Goal: Information Seeking & Learning: Find specific fact

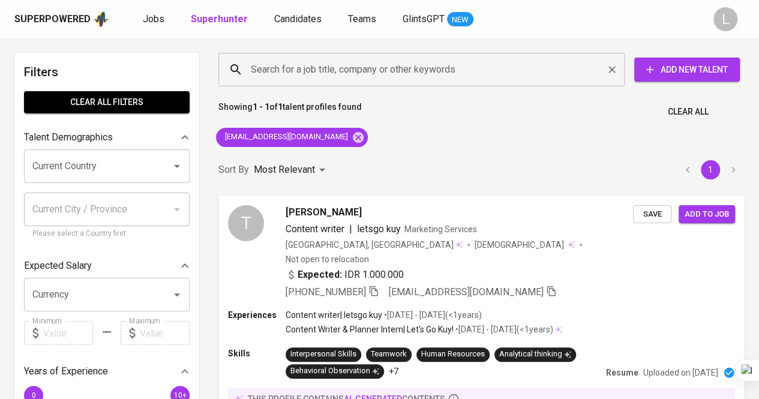
click at [355, 69] on input "Search for a job title, company or other keywords" at bounding box center [424, 69] width 353 height 23
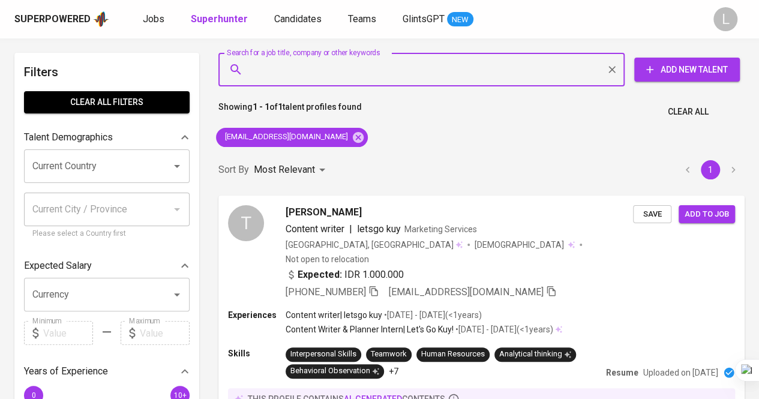
paste input "tiraz.aminin@gmail.com"
type input "tiraz.aminin@gmail.com"
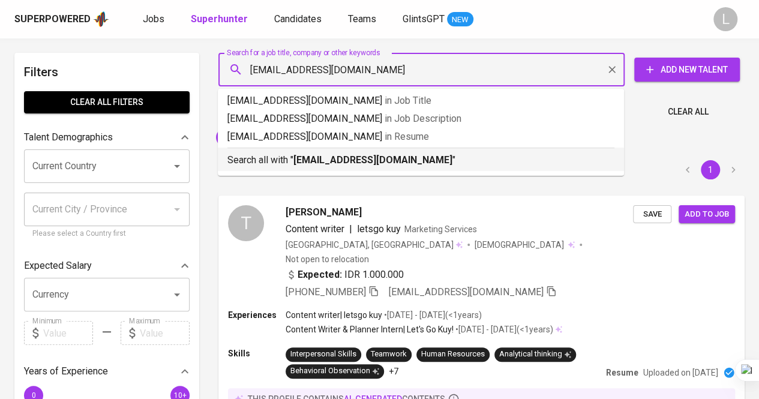
click at [375, 153] on p "Search all with " tiraz.aminin@gmail.com "" at bounding box center [420, 160] width 387 height 14
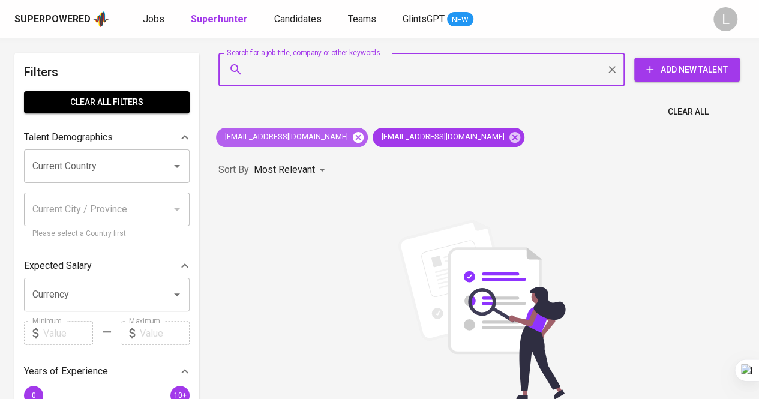
click at [353, 139] on icon at bounding box center [358, 136] width 11 height 11
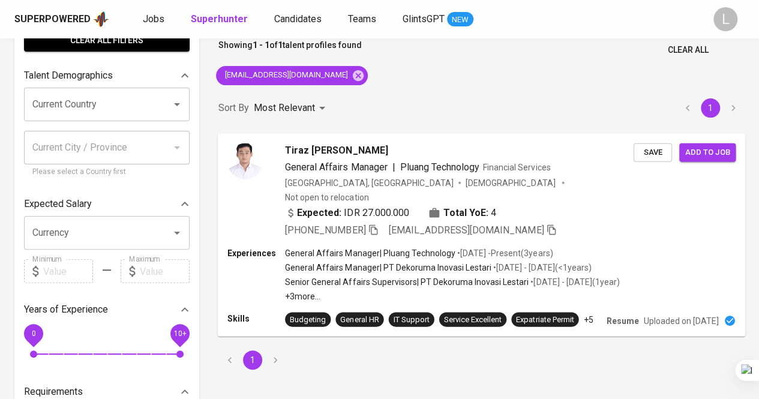
scroll to position [120, 0]
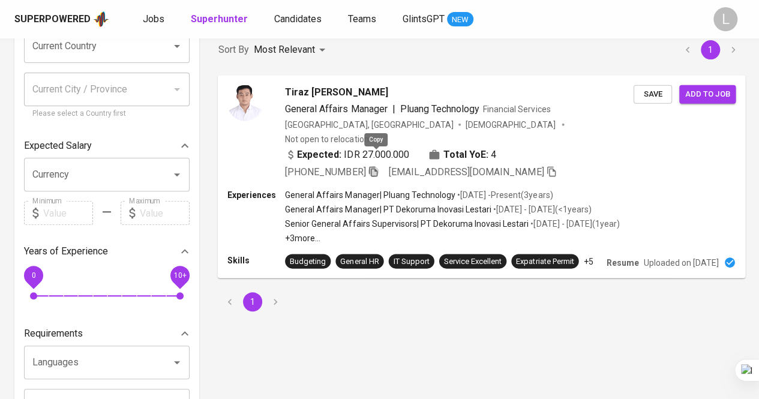
click at [374, 166] on icon "button" at bounding box center [373, 171] width 11 height 11
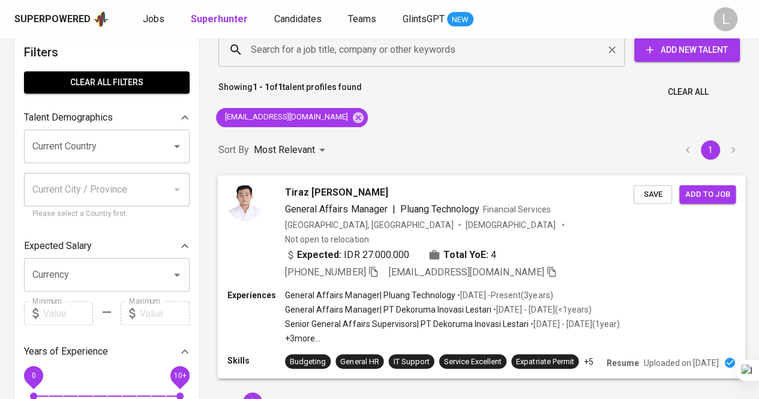
scroll to position [0, 0]
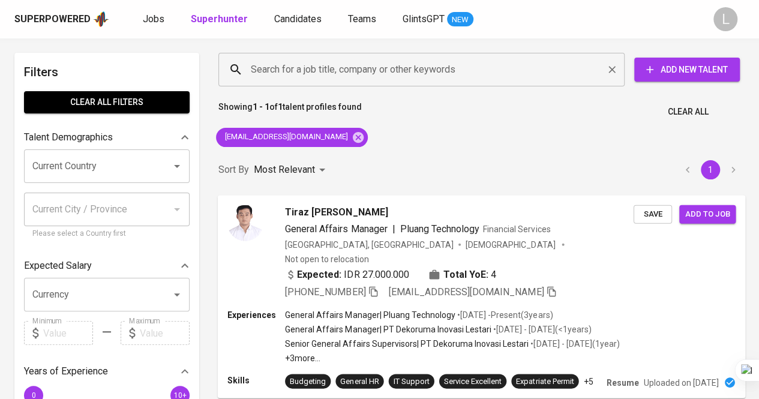
click at [355, 63] on input "Search for a job title, company or other keywords" at bounding box center [424, 69] width 353 height 23
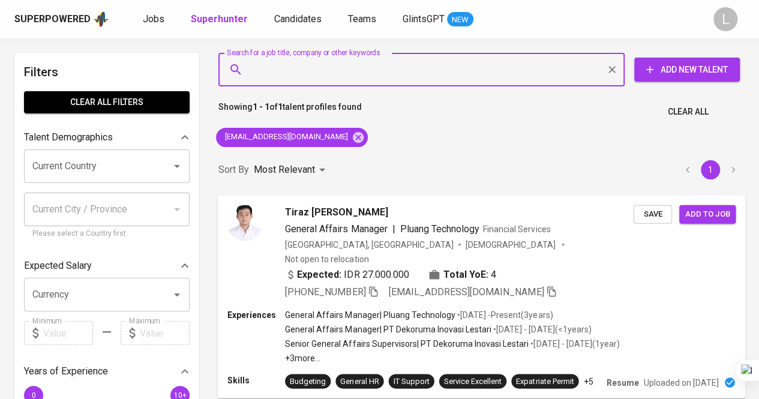
paste input "deviwulansari178@gmail.com"
type input "deviwulansari178@gmail.com"
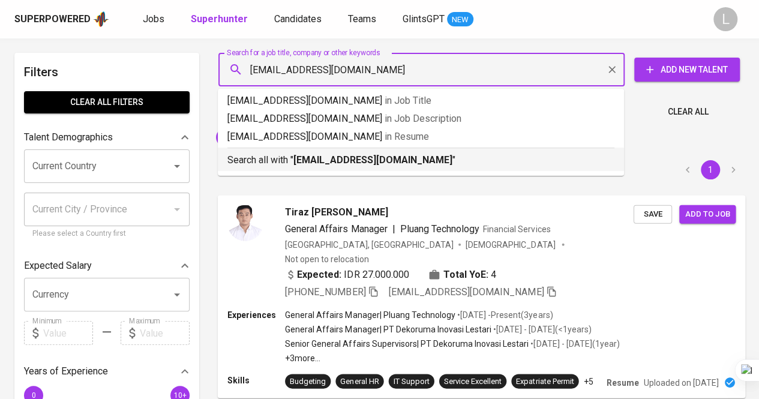
click at [340, 159] on b "deviwulansari178@gmail.com" at bounding box center [372, 159] width 159 height 11
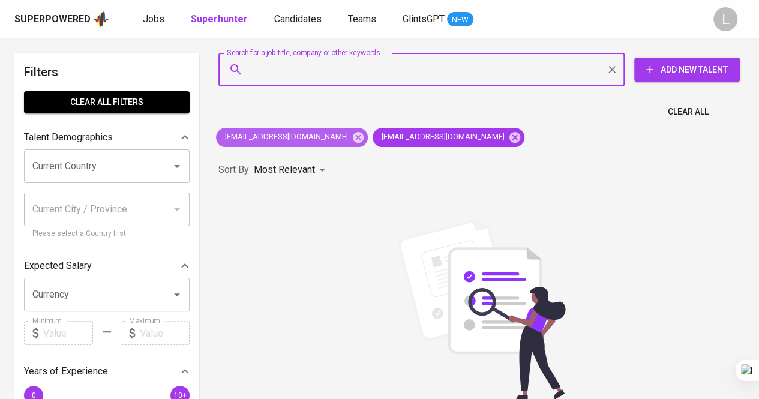
drag, startPoint x: 317, startPoint y: 140, endPoint x: 324, endPoint y: 141, distance: 6.7
click at [353, 140] on icon at bounding box center [358, 136] width 11 height 11
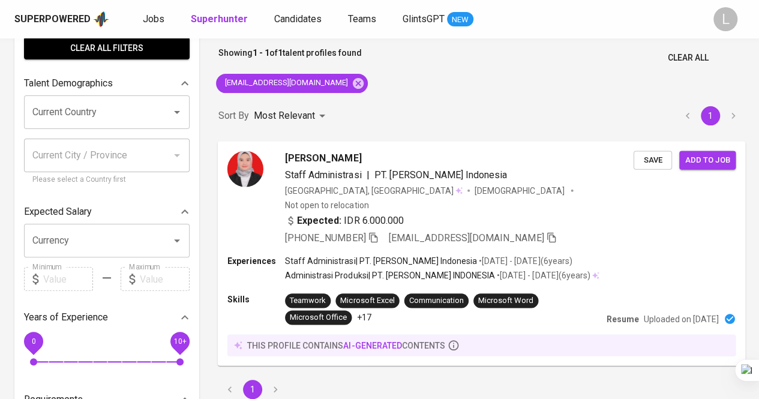
scroll to position [120, 0]
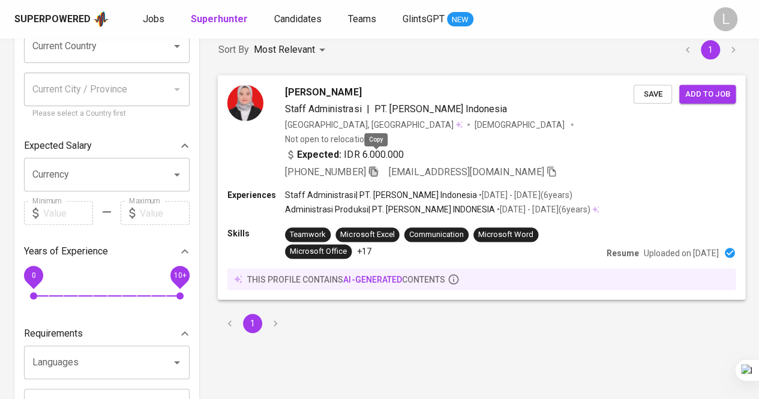
click at [378, 166] on icon "button" at bounding box center [373, 171] width 11 height 11
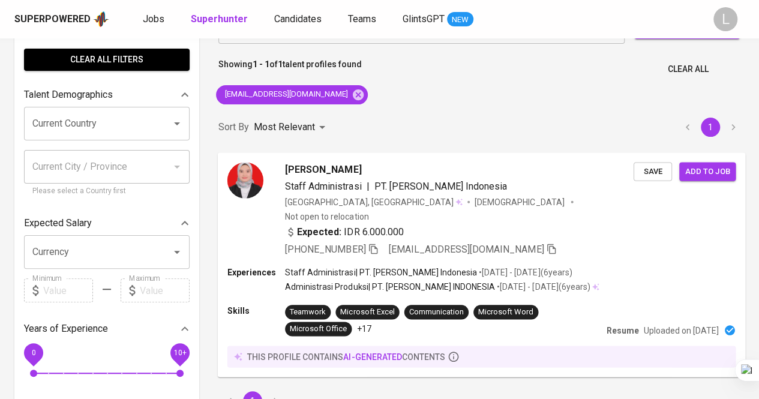
scroll to position [0, 0]
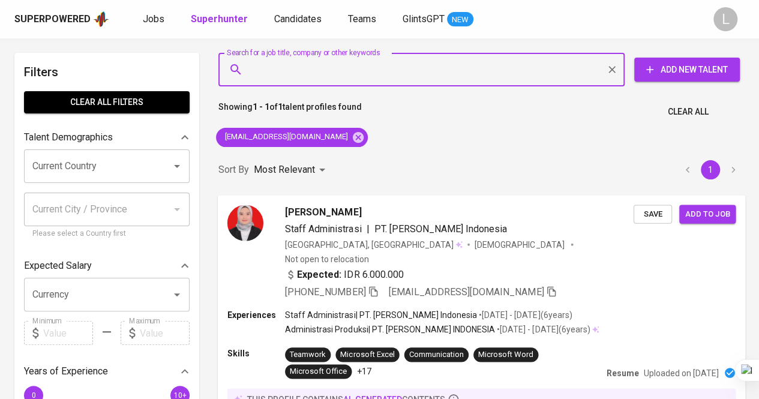
click at [352, 80] on input "Search for a job title, company or other keywords" at bounding box center [424, 69] width 353 height 23
paste input "angelaivamayoli23@gmail.com"
type input "angelaivamayoli23@gmail.com"
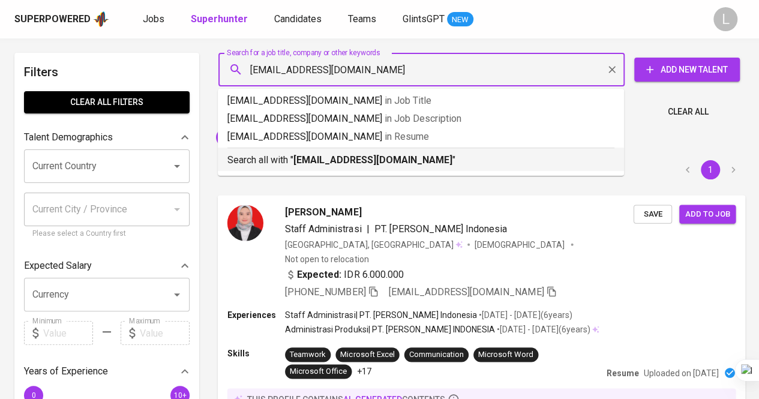
click at [378, 168] on li "Search all with " angelaivamayoli23@gmail.com "" at bounding box center [421, 159] width 406 height 23
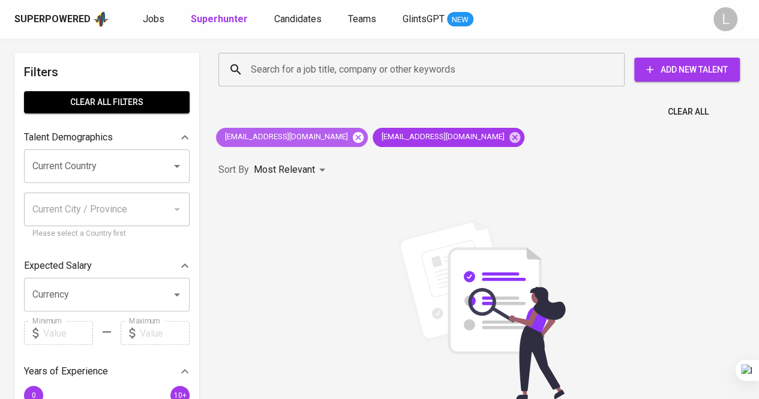
click at [353, 134] on icon at bounding box center [358, 136] width 11 height 11
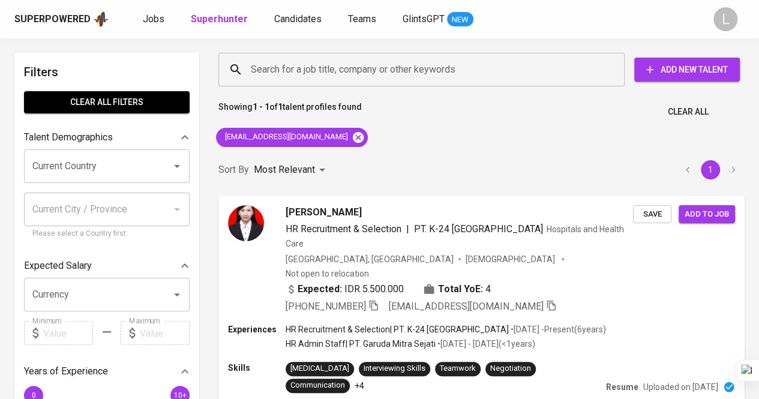
scroll to position [120, 0]
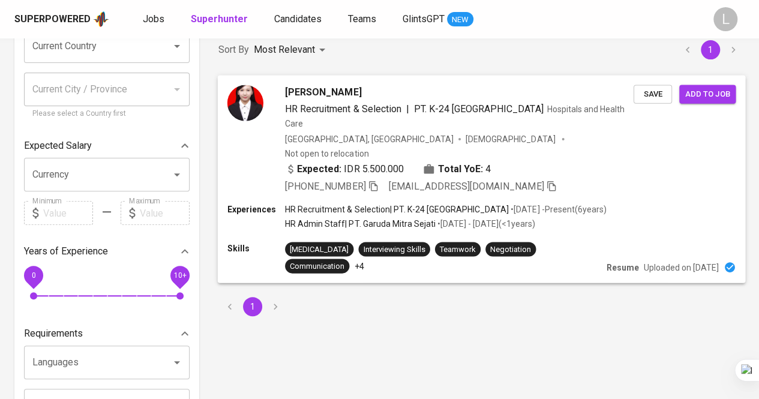
click at [376, 180] on icon "button" at bounding box center [373, 185] width 11 height 11
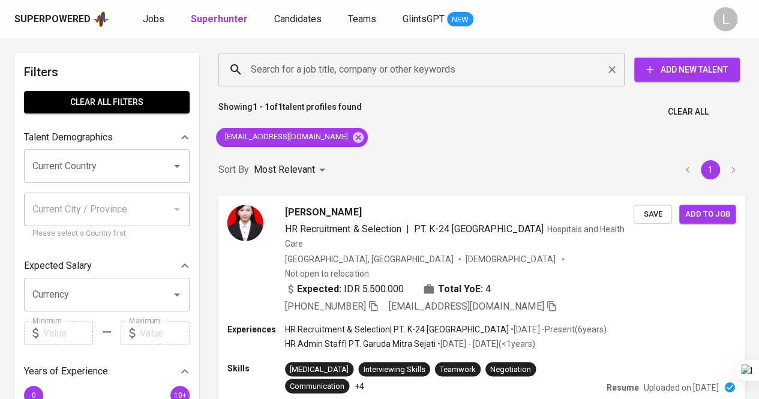
click at [359, 83] on div "Search for a job title, company or other keywords" at bounding box center [421, 70] width 406 height 34
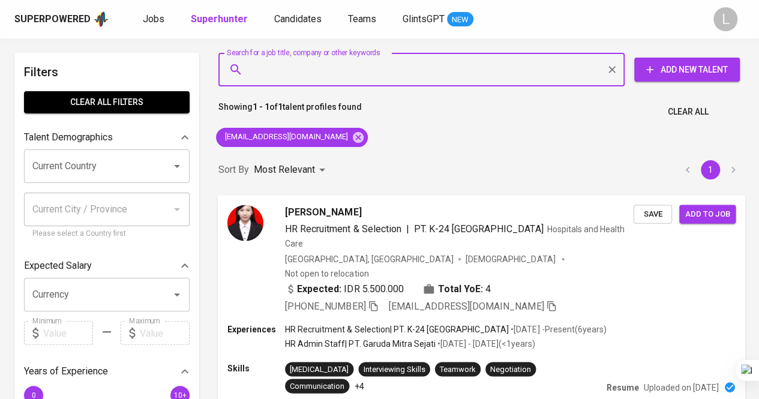
paste input "slaire.psi@gmail.com"
type input "slaire.psi@gmail.com"
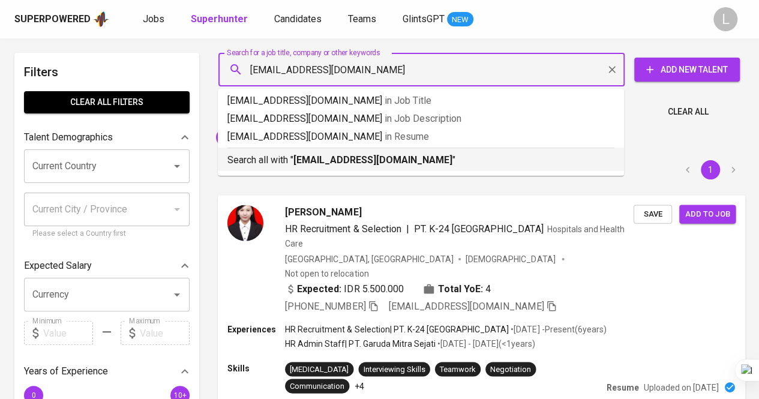
click at [364, 154] on b "slaire.psi@gmail.com" at bounding box center [372, 159] width 159 height 11
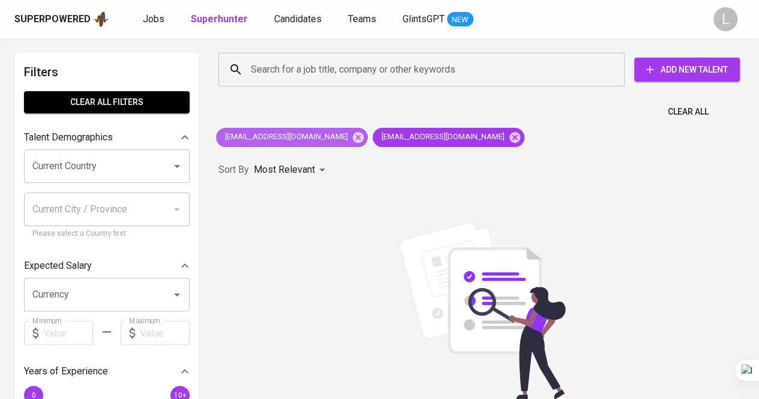
click at [336, 136] on span "angelaivamayoli23@gmail.com" at bounding box center [285, 136] width 139 height 11
click at [352, 137] on icon at bounding box center [358, 137] width 13 height 13
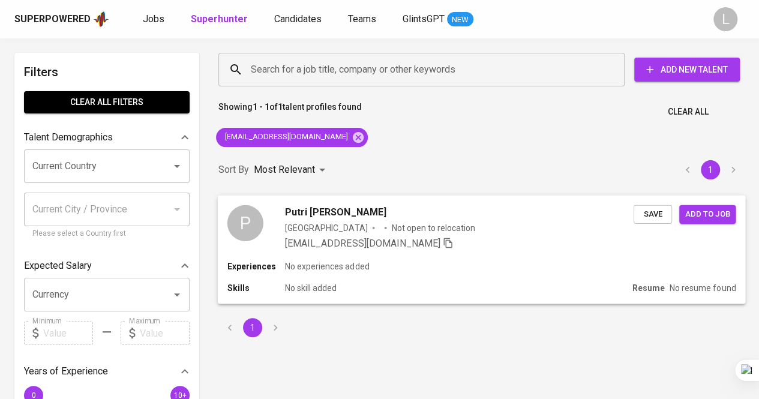
click at [325, 217] on span "Putri Salsabila Irawan" at bounding box center [335, 212] width 101 height 14
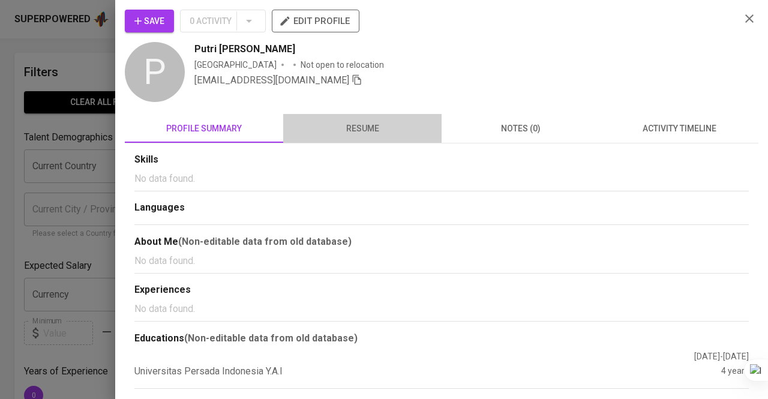
click at [387, 134] on span "resume" at bounding box center [362, 128] width 144 height 15
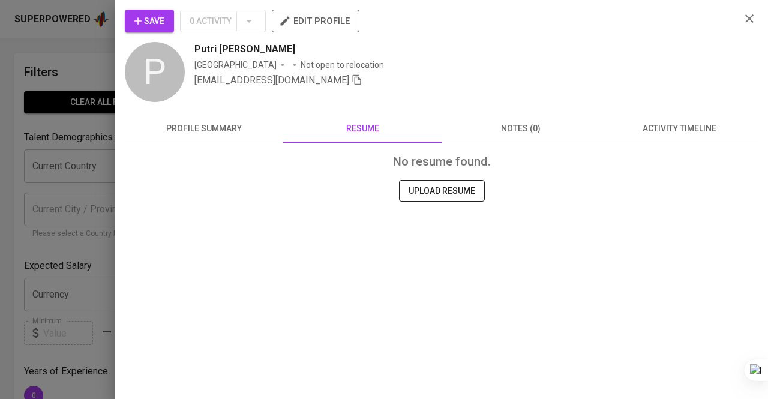
click at [224, 129] on span "profile summary" at bounding box center [204, 128] width 144 height 15
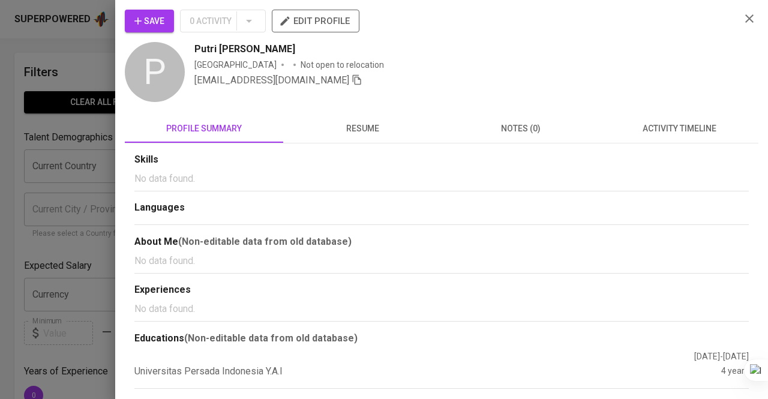
click at [46, 88] on div at bounding box center [384, 199] width 768 height 399
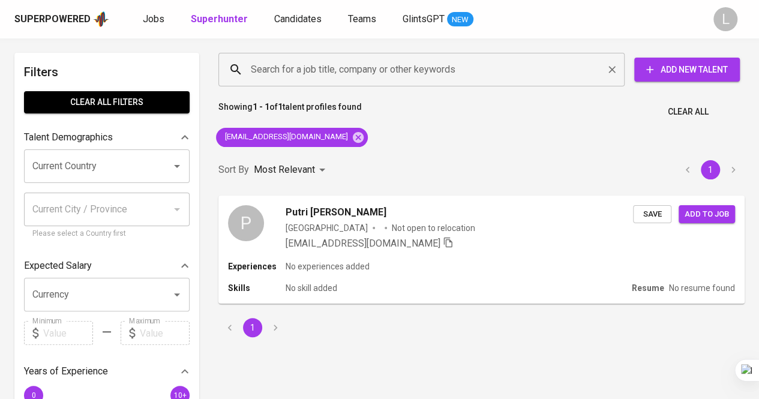
click at [365, 64] on input "Search for a job title, company or other keywords" at bounding box center [424, 69] width 353 height 23
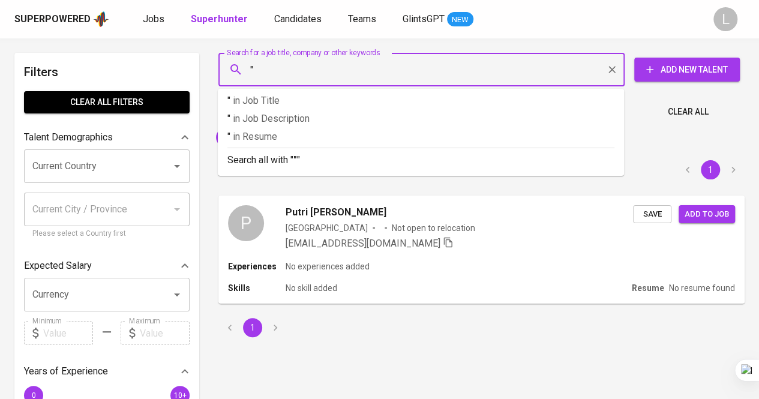
paste input "Putri Salsabila Irawan"
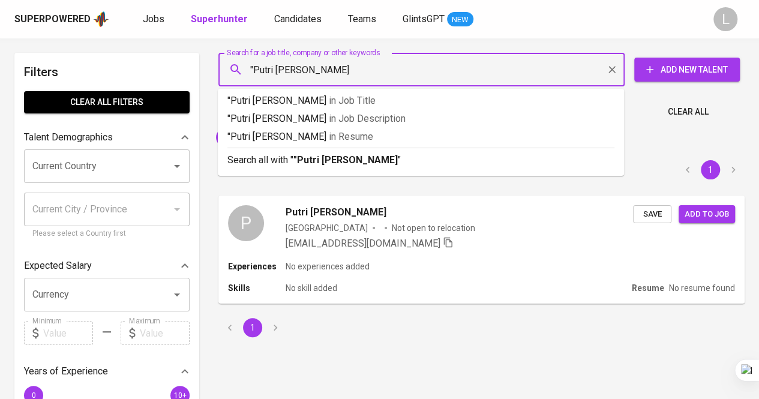
type input ""Putri Salsabila Irawan""
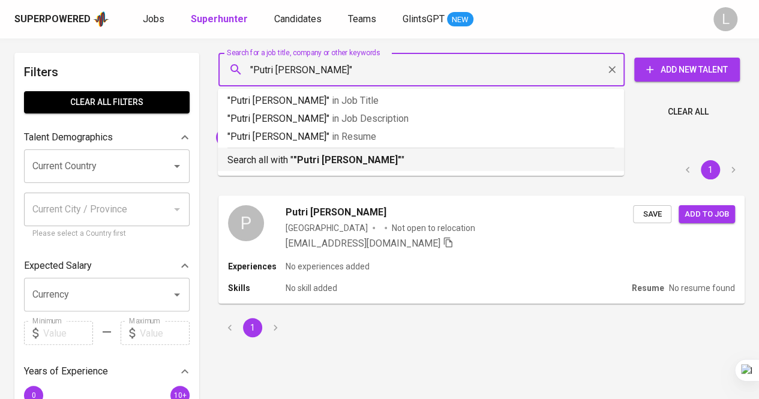
click at [354, 160] on b ""Putri Salsabila Irawan"" at bounding box center [347, 159] width 108 height 11
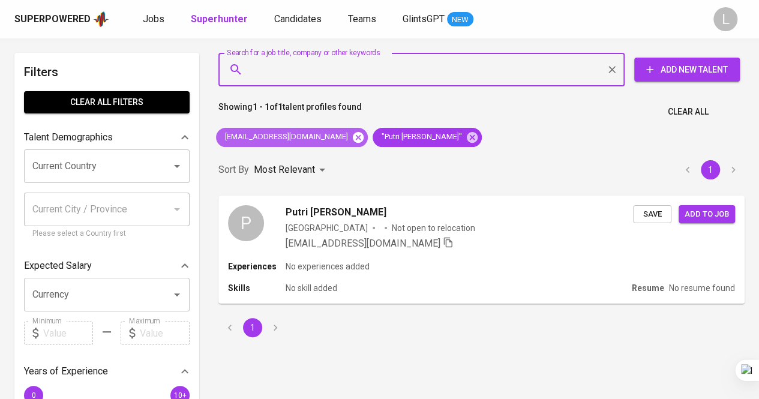
click at [353, 135] on icon at bounding box center [358, 136] width 11 height 11
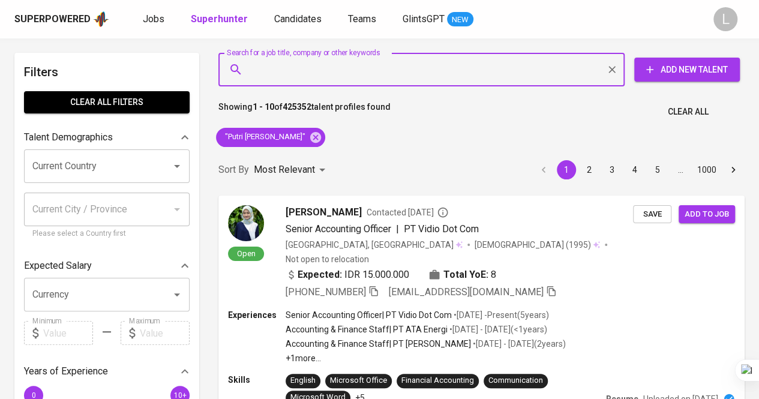
click at [447, 75] on input "Search for a job title, company or other keywords" at bounding box center [424, 69] width 353 height 23
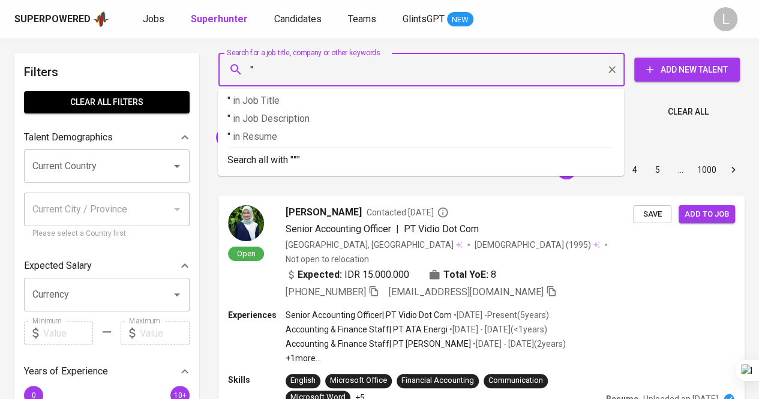
paste input "Maya Sifa Nur Salsabila"
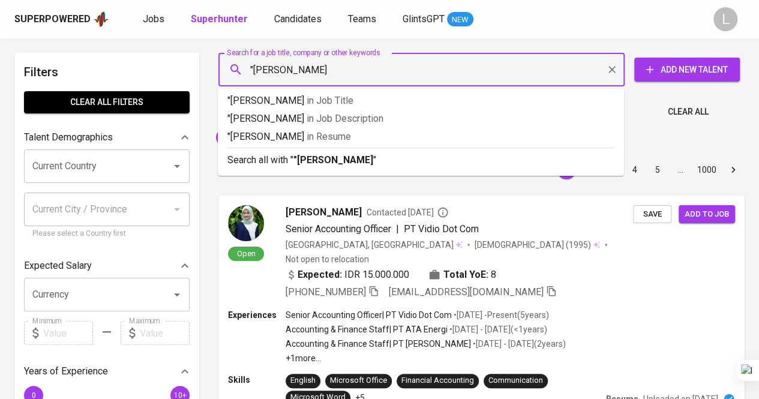
type input ""Maya Sifa Nur Salsabila""
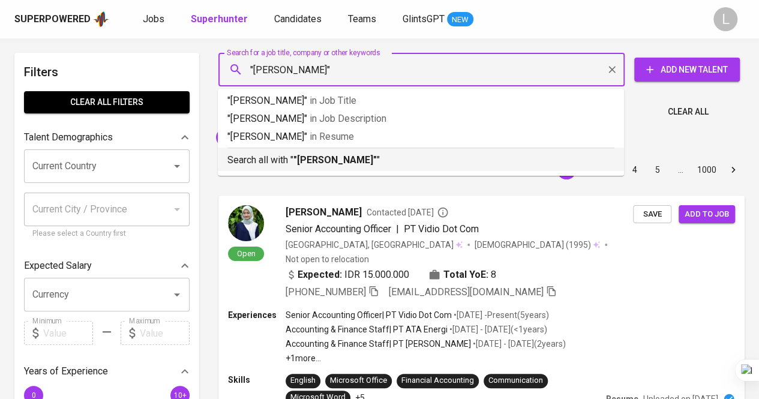
click at [377, 161] on b ""Maya Sifa Nur Salsabila"" at bounding box center [334, 159] width 83 height 11
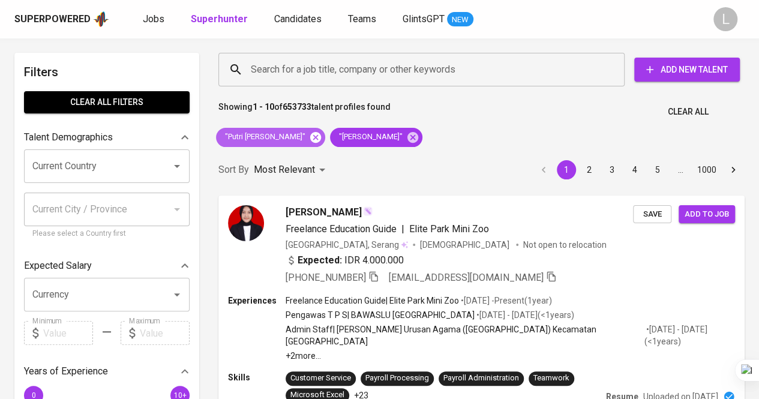
click at [317, 137] on icon at bounding box center [315, 136] width 11 height 11
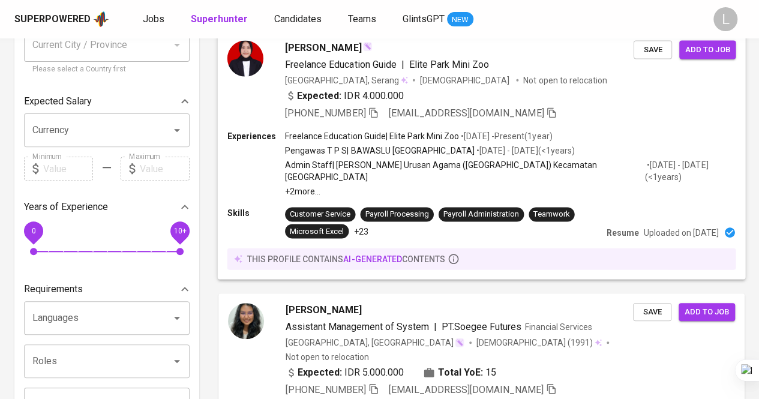
scroll to position [120, 0]
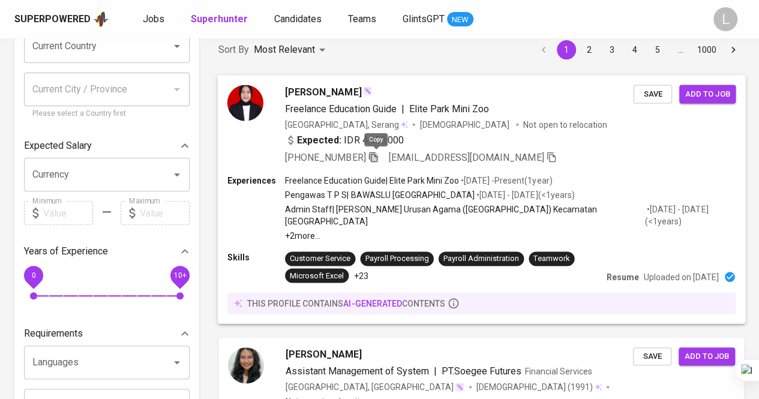
click at [378, 158] on icon "button" at bounding box center [373, 156] width 11 height 11
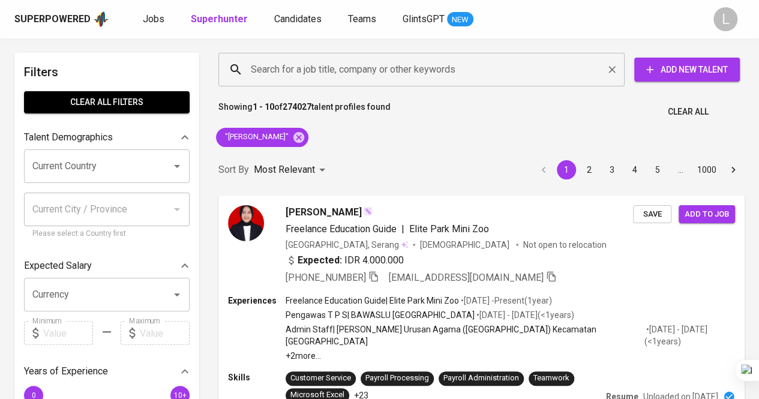
click at [347, 71] on input "Search for a job title, company or other keywords" at bounding box center [424, 69] width 353 height 23
paste input "danangdh.ddh@gmail.com"
type input "danangdh.ddh@gmail.com"
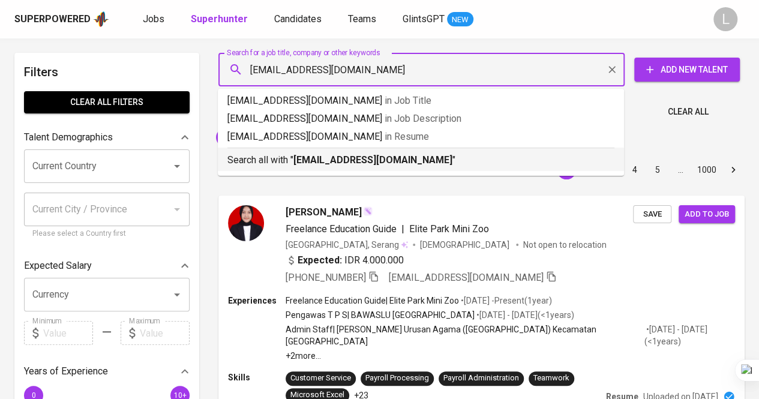
click at [375, 155] on b "danangdh.ddh@gmail.com" at bounding box center [372, 159] width 159 height 11
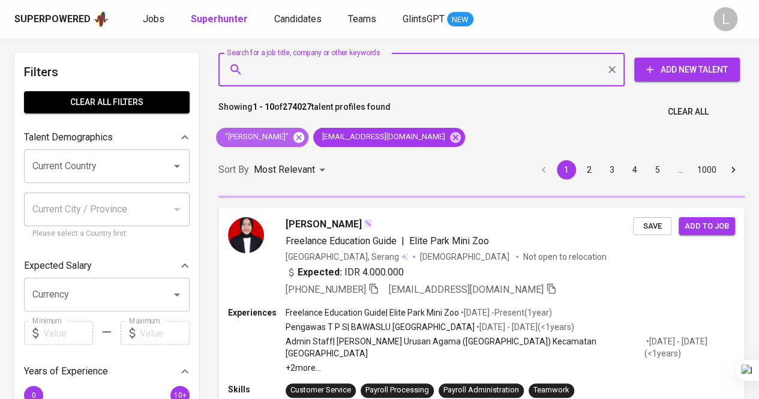
click at [305, 136] on icon at bounding box center [298, 137] width 13 height 13
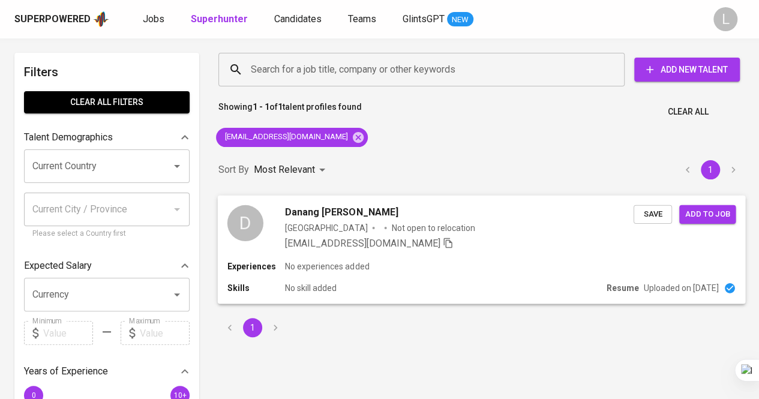
click at [338, 208] on span "Danang Destrianto Hendrawan" at bounding box center [341, 212] width 113 height 14
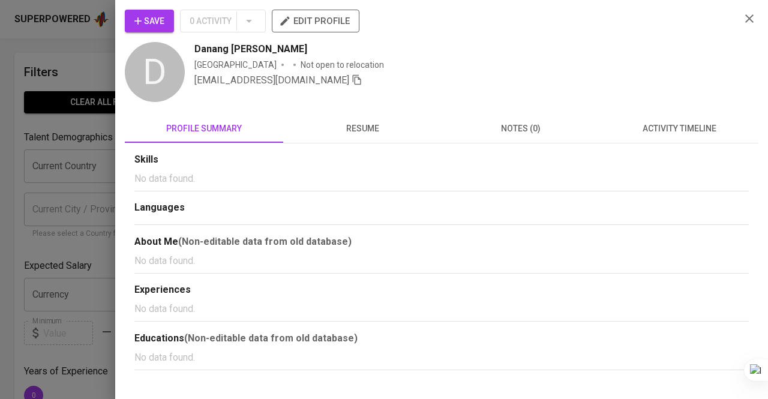
click at [349, 131] on span "resume" at bounding box center [362, 128] width 144 height 15
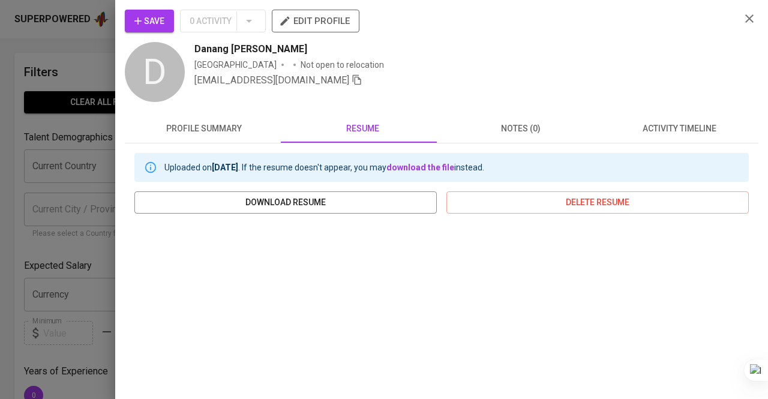
drag, startPoint x: 197, startPoint y: 44, endPoint x: 343, endPoint y: 8, distance: 150.2
click at [346, 52] on div "D Danang Destrianto Hendrawan Indonesia Not open to relocation danangdh.ddh@gma…" at bounding box center [428, 73] width 606 height 62
copy span "Danang Destrianto Hendrawan"
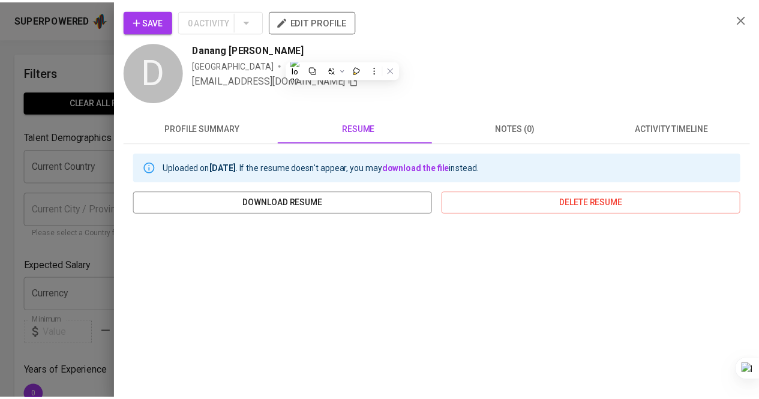
scroll to position [202, 0]
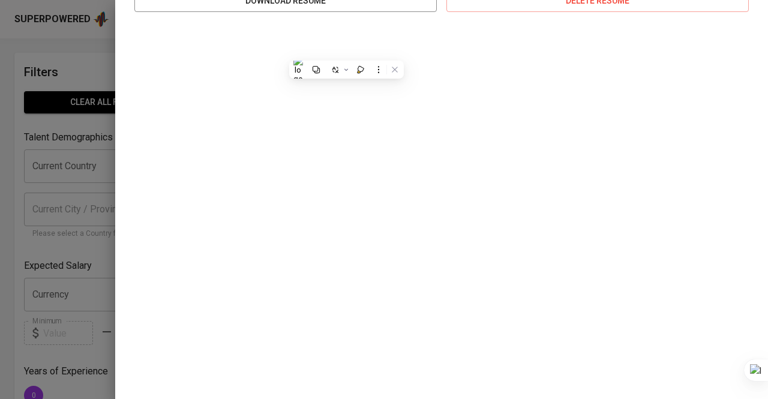
click at [2, 82] on div at bounding box center [384, 199] width 768 height 399
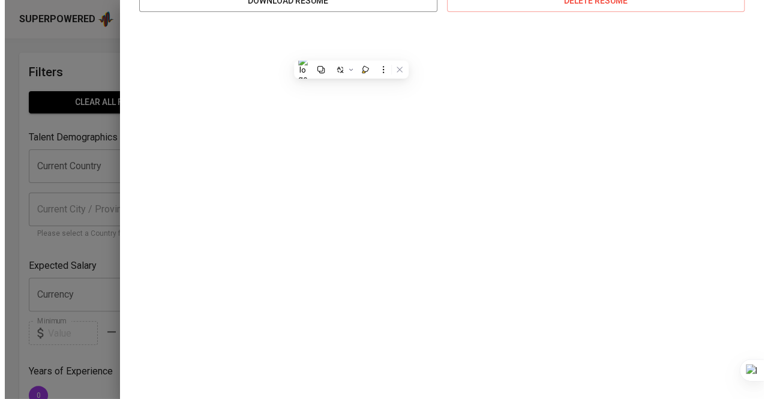
scroll to position [0, 0]
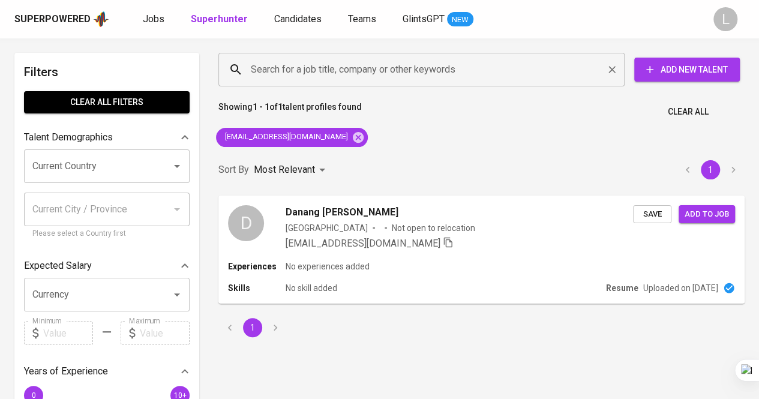
click at [373, 77] on input "Search for a job title, company or other keywords" at bounding box center [424, 69] width 353 height 23
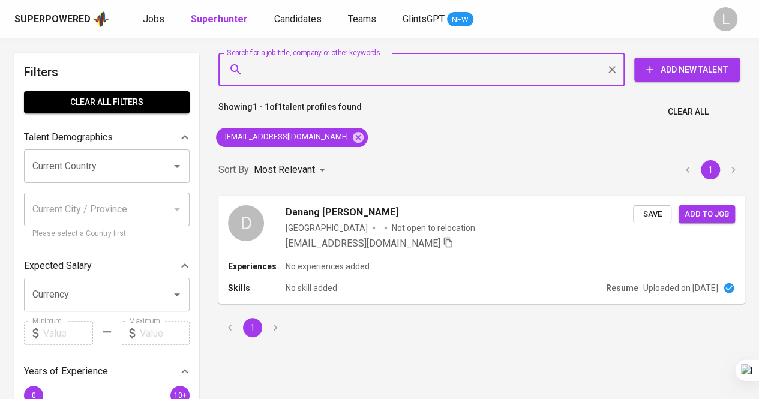
paste input "maharaniafrin1@gmail.com"
type input "maharaniafrin1@gmail.com"
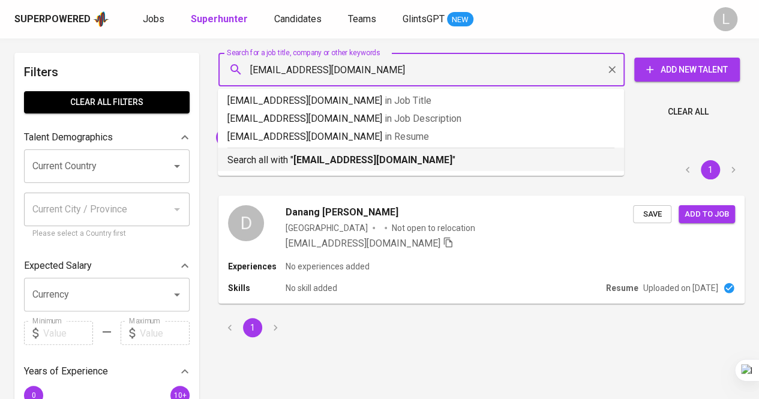
click at [384, 157] on b "maharaniafrin1@gmail.com" at bounding box center [372, 159] width 159 height 11
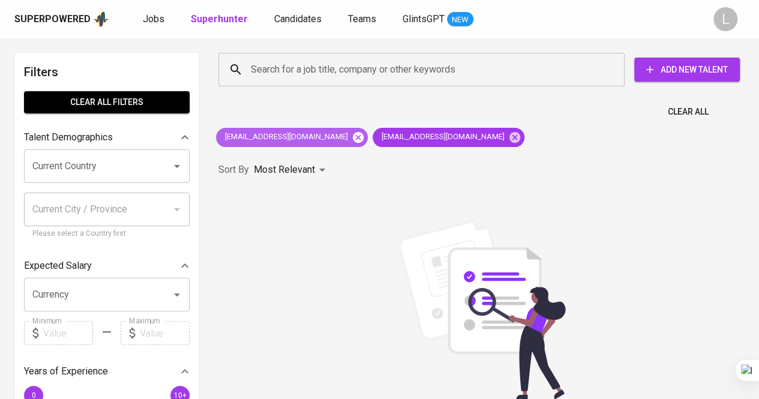
click at [352, 136] on icon at bounding box center [358, 137] width 13 height 13
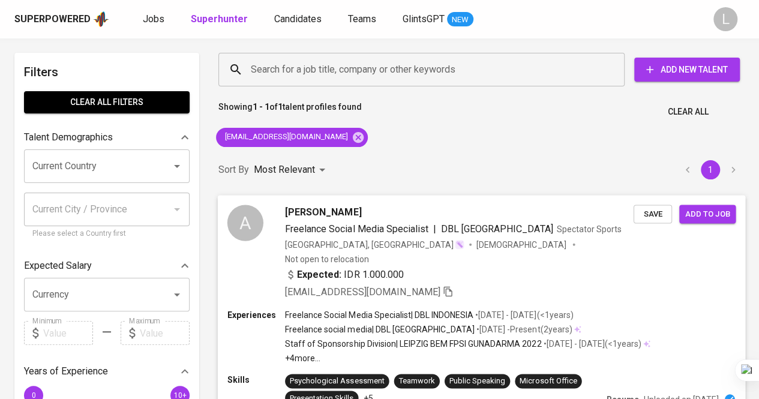
click at [356, 200] on div "A AFRIN MAHIRA MAHARANI Freelance Social Media Specialist | DBL INDONESIA Spect…" at bounding box center [482, 252] width 528 height 114
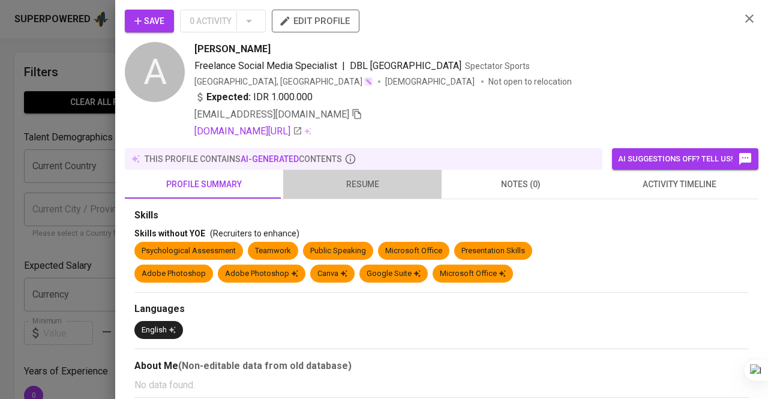
drag, startPoint x: 404, startPoint y: 191, endPoint x: 390, endPoint y: 182, distance: 17.0
click at [404, 190] on span "resume" at bounding box center [362, 184] width 144 height 15
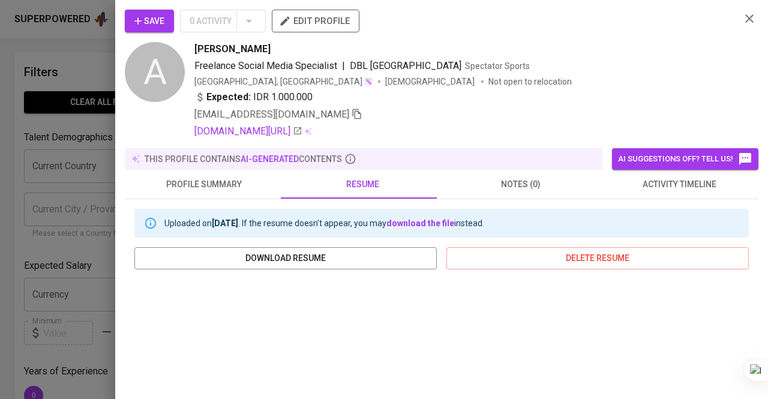
drag, startPoint x: 0, startPoint y: 106, endPoint x: 35, endPoint y: 96, distance: 36.8
click at [1, 104] on div at bounding box center [384, 199] width 768 height 399
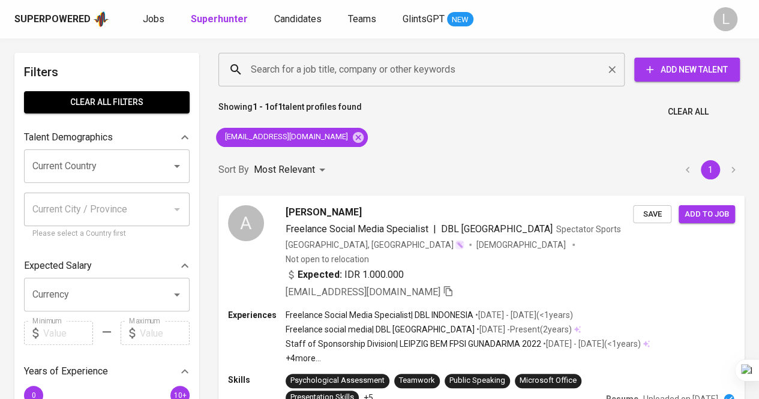
click at [428, 69] on input "Search for a job title, company or other keywords" at bounding box center [424, 69] width 353 height 23
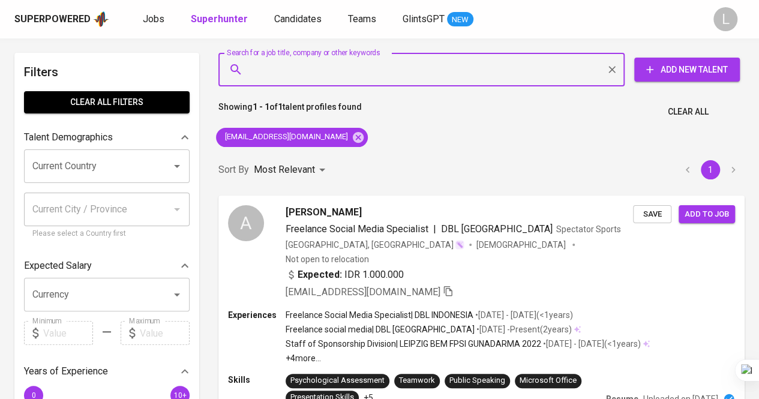
paste input "ikainrisinaga@gmail.com"
type input "ikainrisinaga@gmail.com"
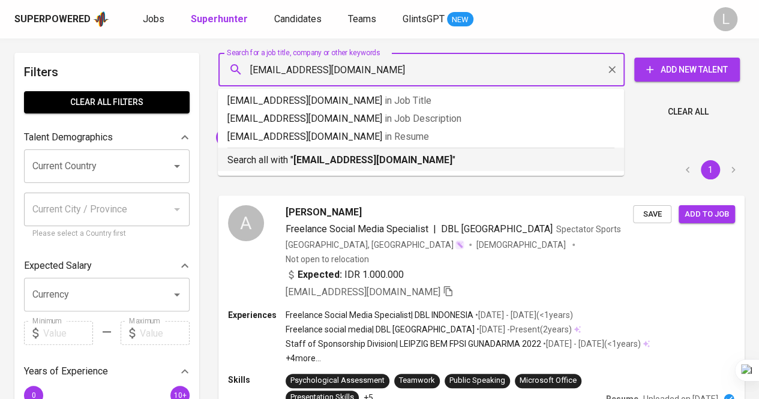
click at [374, 157] on b "ikainrisinaga@gmail.com" at bounding box center [372, 159] width 159 height 11
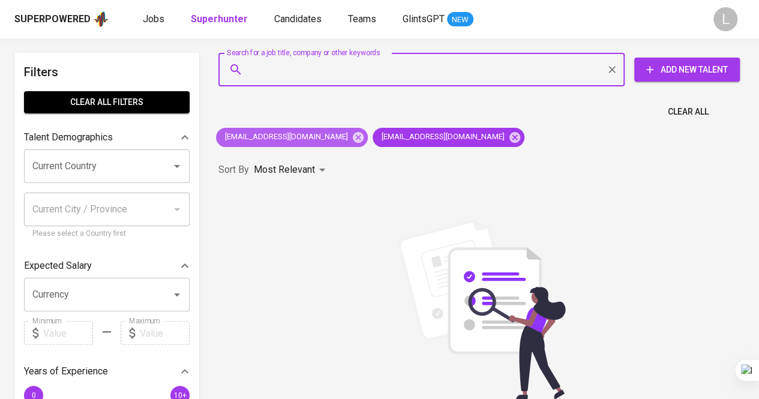
click at [353, 140] on icon at bounding box center [358, 136] width 11 height 11
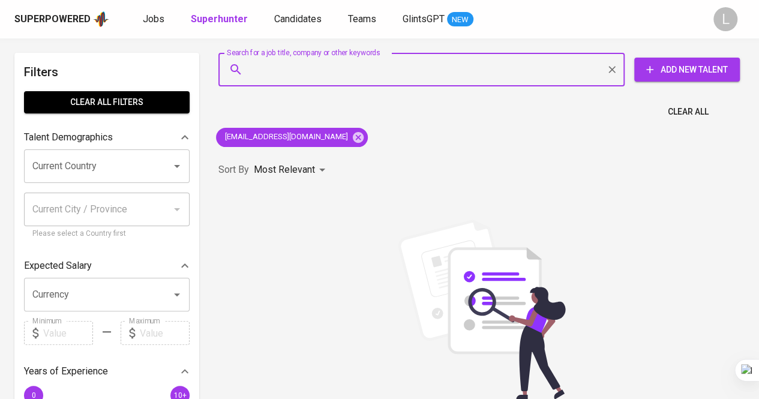
click at [331, 71] on input "Search for a job title, company or other keywords" at bounding box center [424, 69] width 353 height 23
paste input "adawiyah649@gmail.com"
type input "adawiyah649@gmail.com"
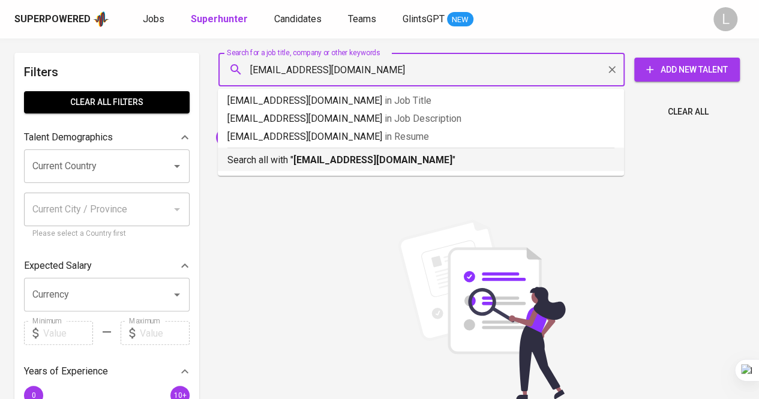
click at [346, 160] on b "adawiyah649@gmail.com" at bounding box center [372, 159] width 159 height 11
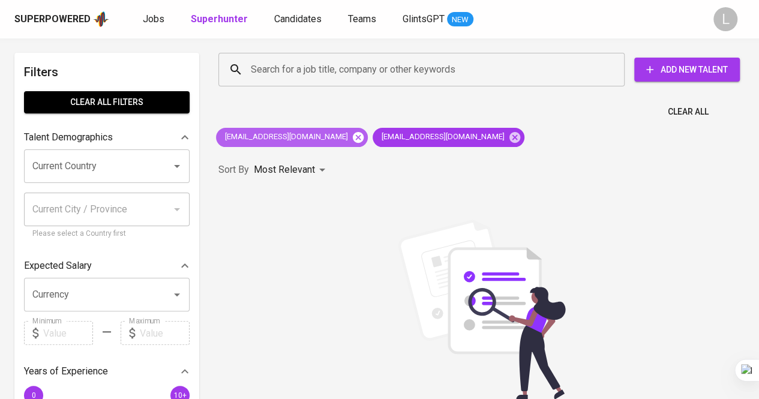
click at [352, 135] on icon at bounding box center [358, 137] width 13 height 13
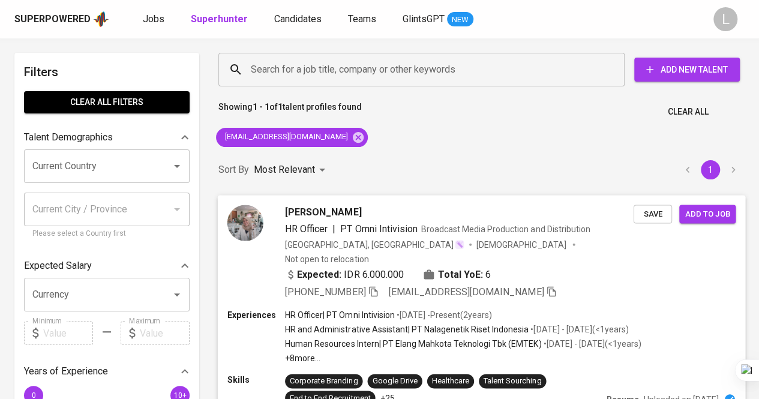
scroll to position [120, 0]
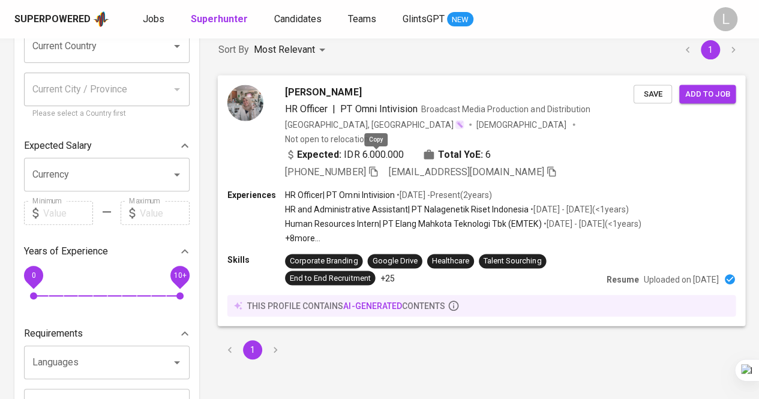
click at [374, 166] on icon "button" at bounding box center [373, 171] width 8 height 10
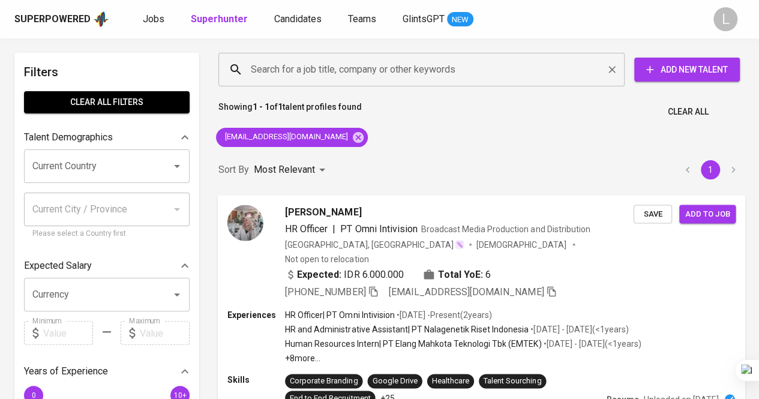
click at [359, 68] on input "Search for a job title, company or other keywords" at bounding box center [424, 69] width 353 height 23
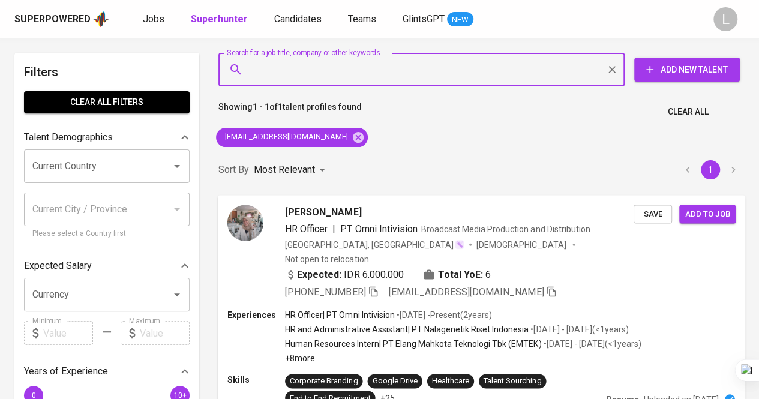
paste input "miftahsetyaning@gmail.com"
type input "miftahsetyaning@gmail.com"
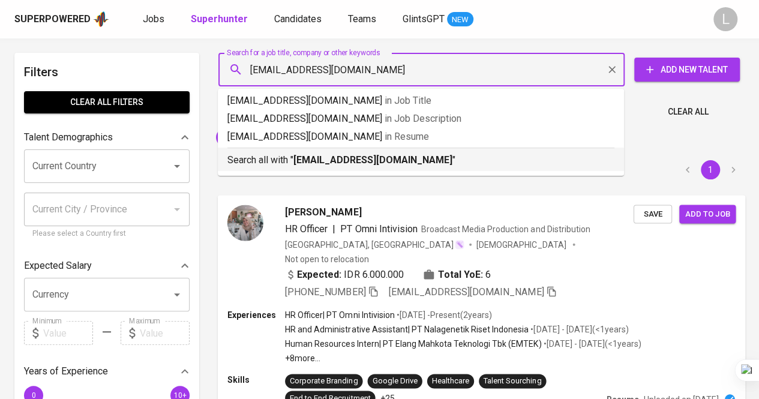
click at [391, 166] on b "miftahsetyaning@gmail.com" at bounding box center [372, 159] width 159 height 11
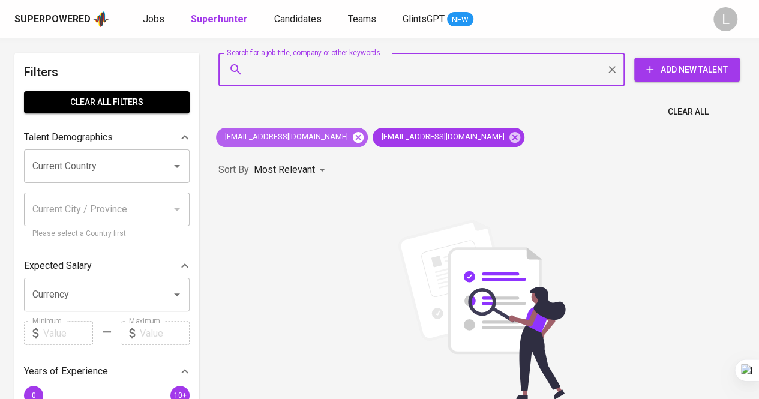
click at [352, 136] on icon at bounding box center [358, 137] width 13 height 13
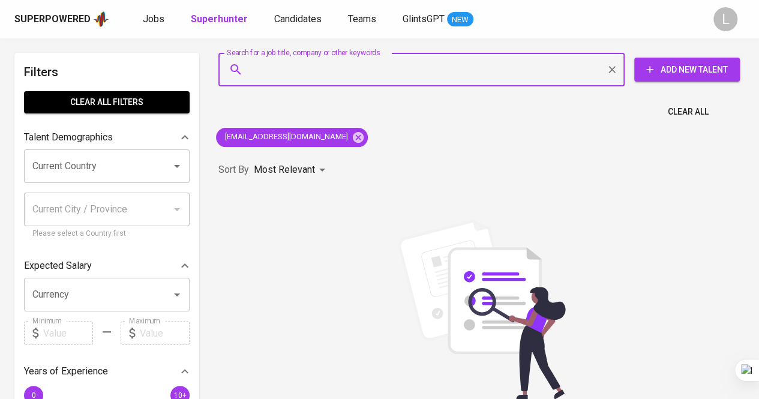
click at [318, 70] on input "Search for a job title, company or other keywords" at bounding box center [424, 69] width 353 height 23
paste input "miftahsetyaning@gmail.com"
type input "miftahsetyaning@gmail.com"
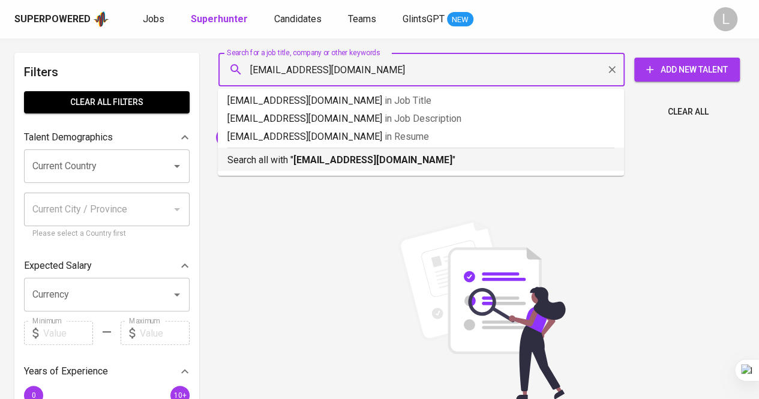
click at [356, 157] on b "miftahsetyaning@gmail.com" at bounding box center [372, 159] width 159 height 11
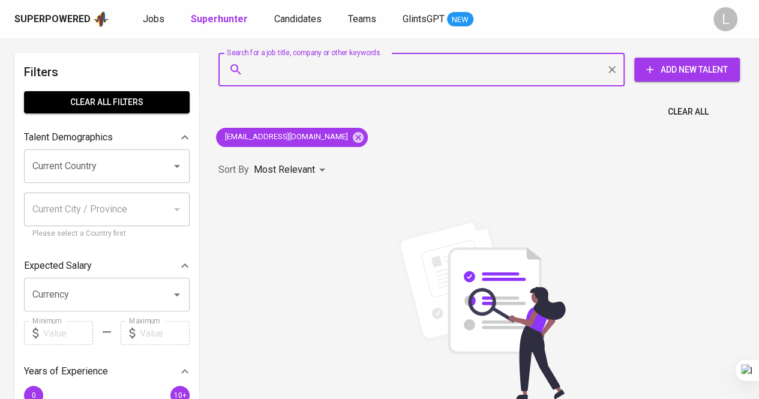
click at [359, 103] on div "Clear All" at bounding box center [481, 108] width 541 height 29
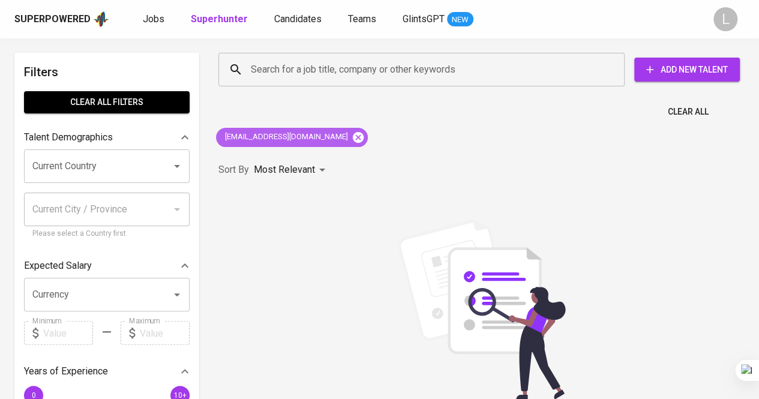
click at [353, 135] on icon at bounding box center [358, 136] width 11 height 11
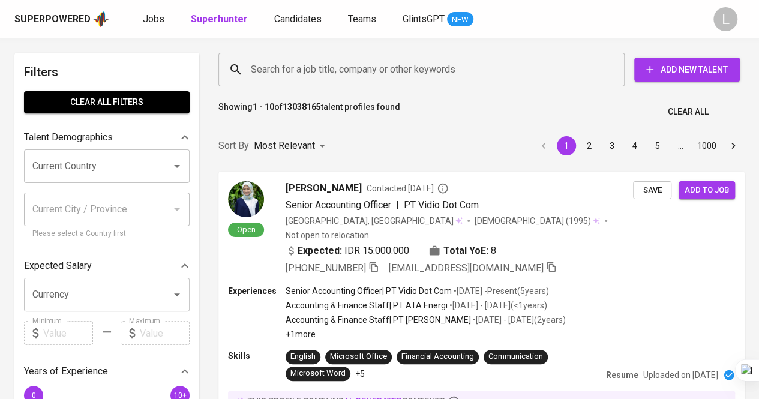
click at [385, 63] on input "Search for a job title, company or other keywords" at bounding box center [424, 69] width 353 height 23
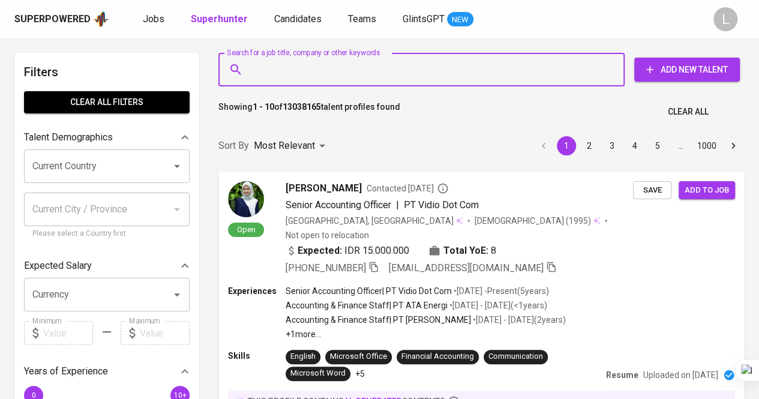
paste input "miftahsetyaning@gmail.com"
type input "miftahsetyaning@gmail.com"
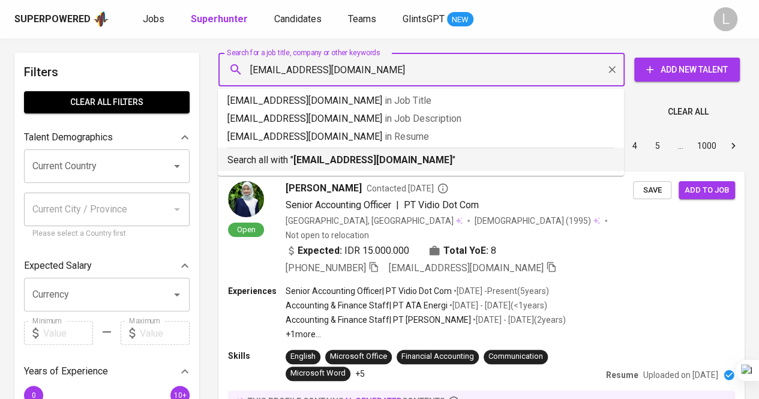
click at [370, 157] on b "miftahsetyaning@gmail.com" at bounding box center [372, 159] width 159 height 11
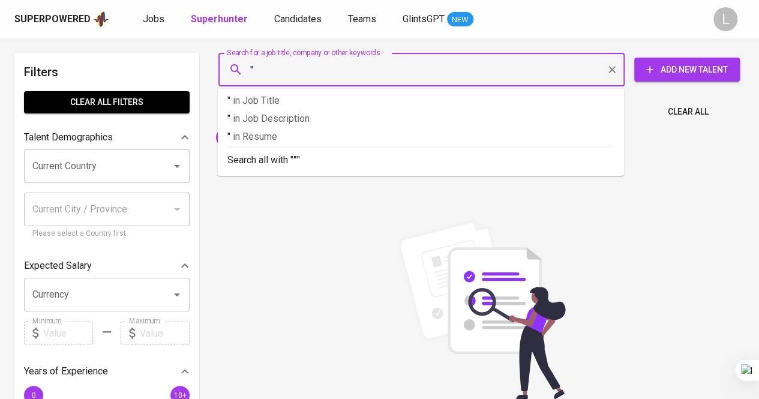
paste input "Miftah Setyaning Rahma"
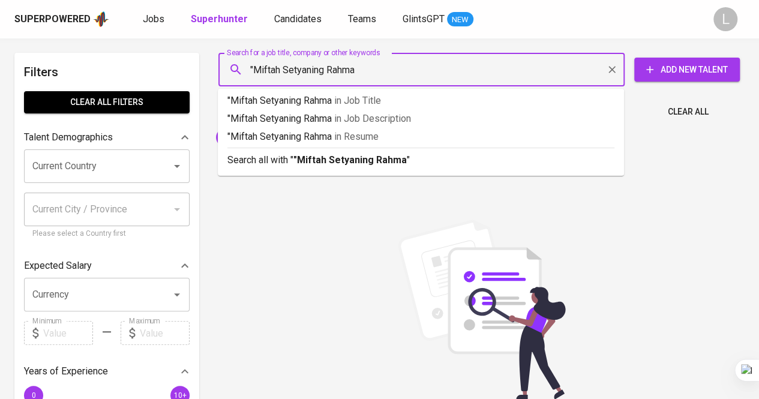
type input ""Miftah Setyaning Rahma""
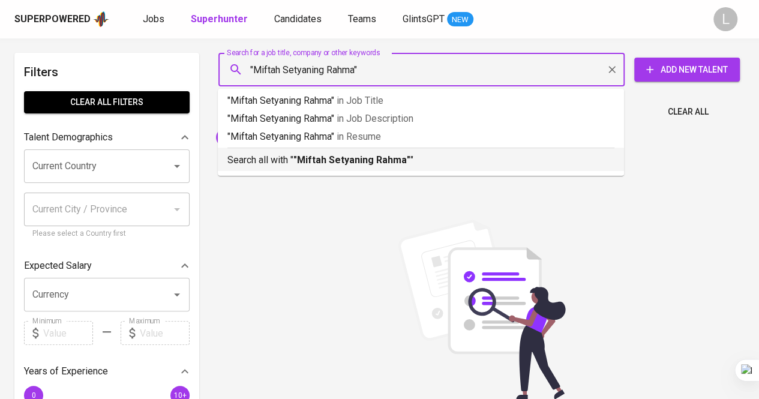
click at [344, 165] on b ""Miftah Setyaning Rahma"" at bounding box center [351, 159] width 117 height 11
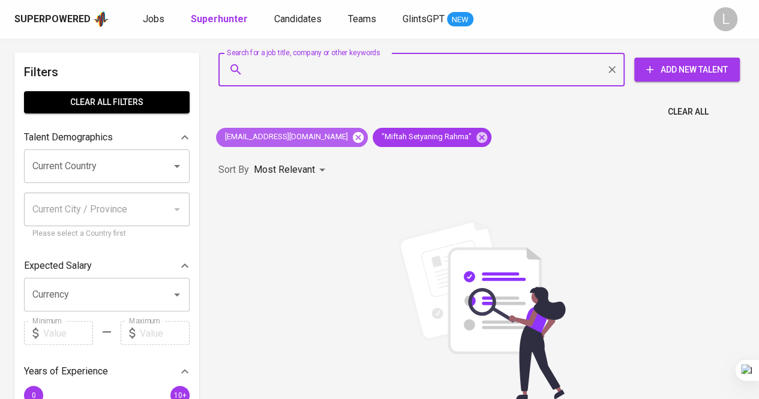
click at [352, 131] on icon at bounding box center [358, 137] width 13 height 13
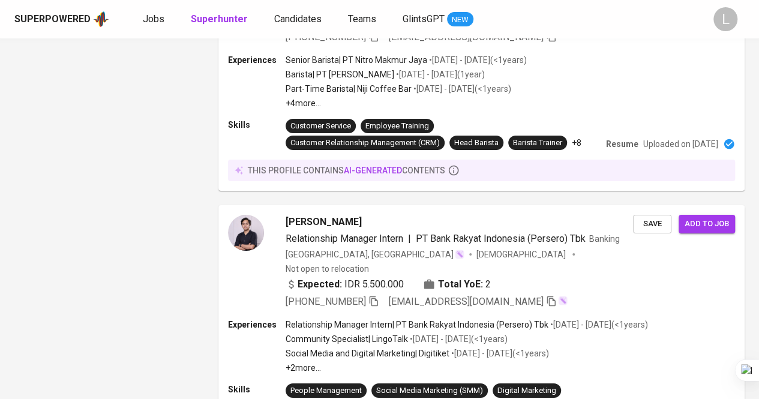
scroll to position [2155, 0]
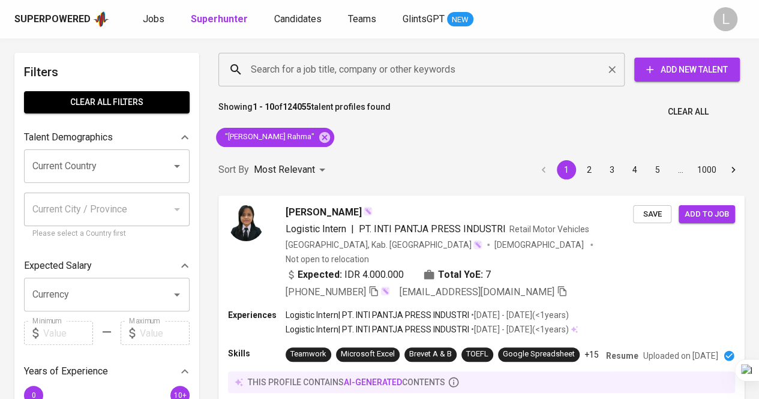
click at [484, 54] on div "Search for a job title, company or other keywords" at bounding box center [421, 70] width 406 height 34
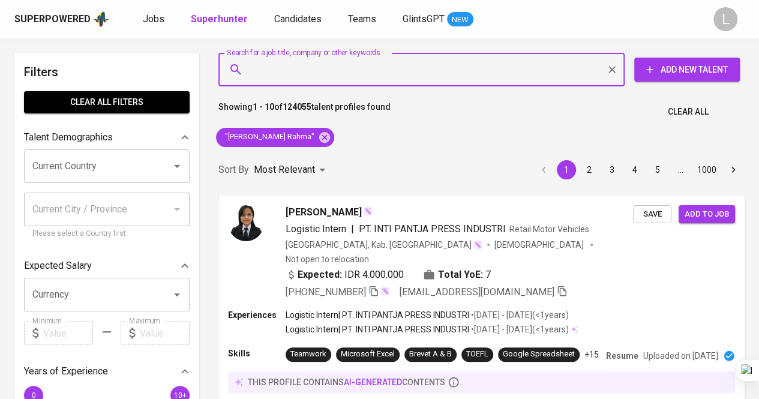
click at [483, 63] on input "Search for a job title, company or other keywords" at bounding box center [424, 69] width 353 height 23
paste input "lani.hni@gmail.com"
type input "lani.hni@gmail.com"
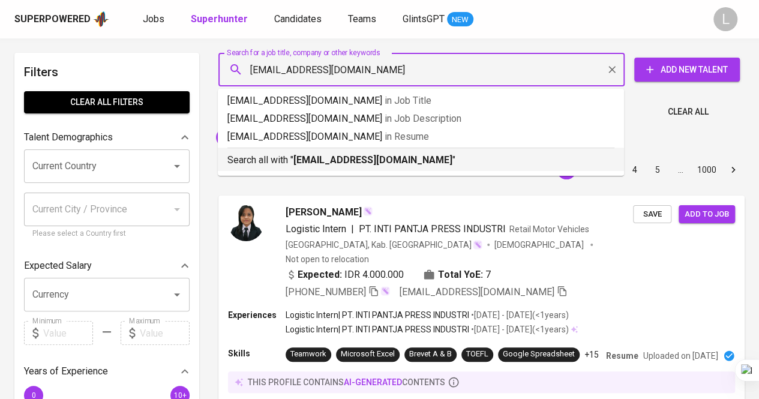
click at [337, 158] on b "lani.hni@gmail.com" at bounding box center [372, 159] width 159 height 11
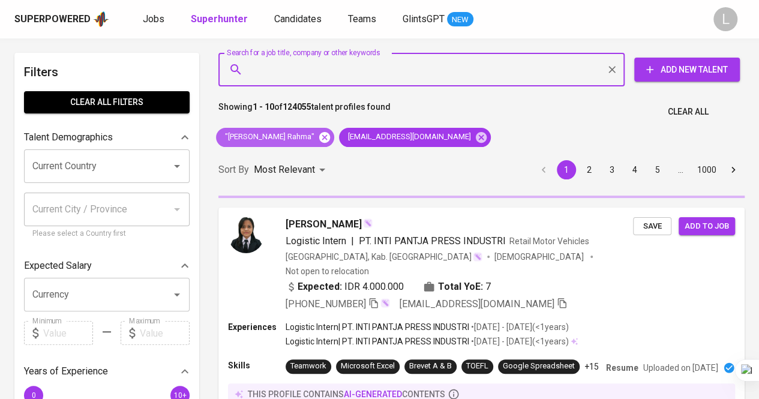
click at [329, 134] on icon at bounding box center [324, 136] width 11 height 11
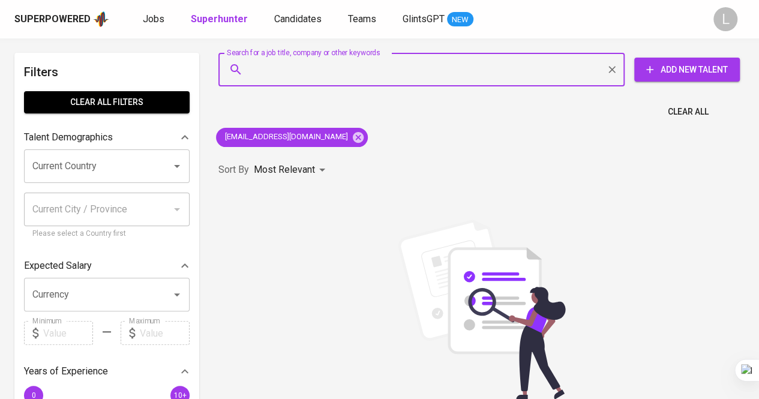
click at [332, 79] on input "Search for a job title, company or other keywords" at bounding box center [424, 69] width 353 height 23
paste input "juwitasari.se@gmail.com"
type input "juwitasari.se@gmail.com"
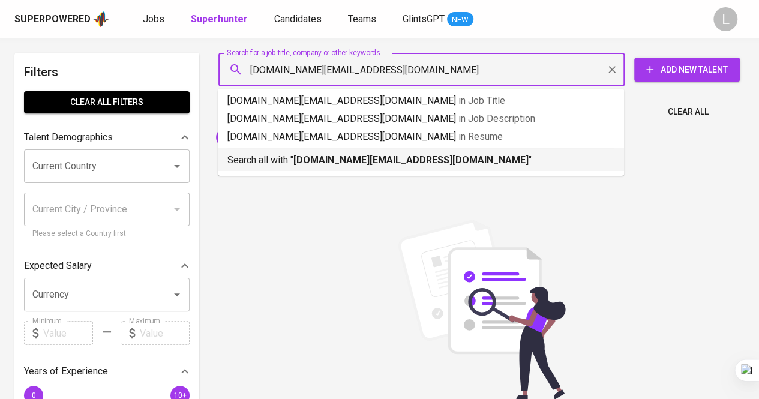
click at [340, 160] on b "juwitasari.se@gmail.com" at bounding box center [410, 159] width 235 height 11
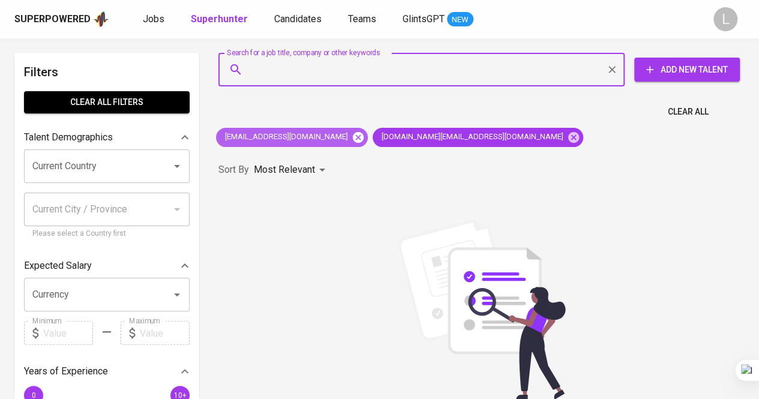
click at [353, 136] on icon at bounding box center [358, 136] width 11 height 11
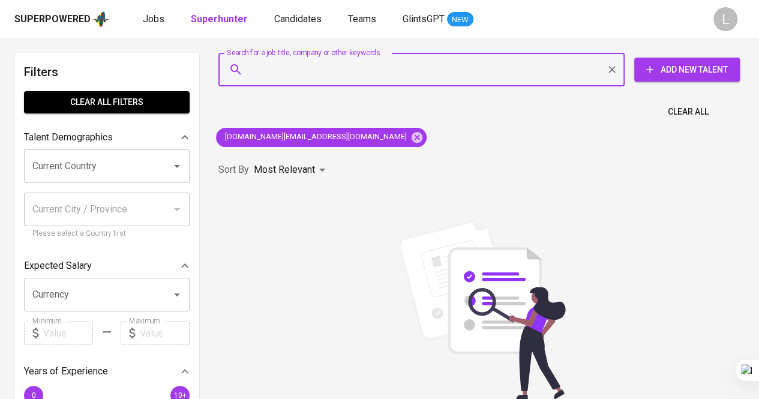
click at [336, 74] on input "Search for a job title, company or other keywords" at bounding box center [424, 69] width 353 height 23
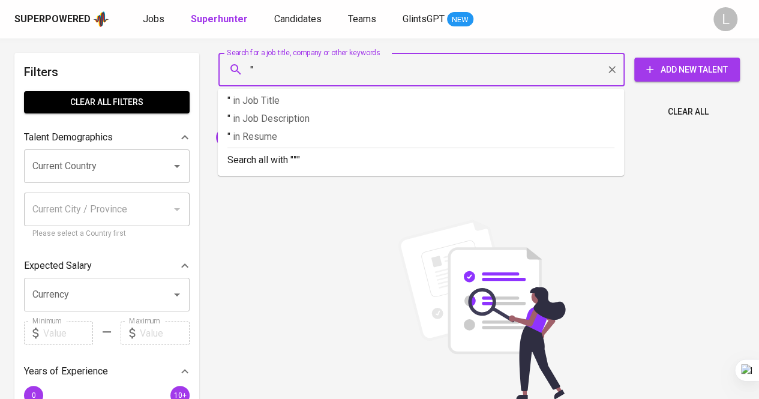
paste input "text"
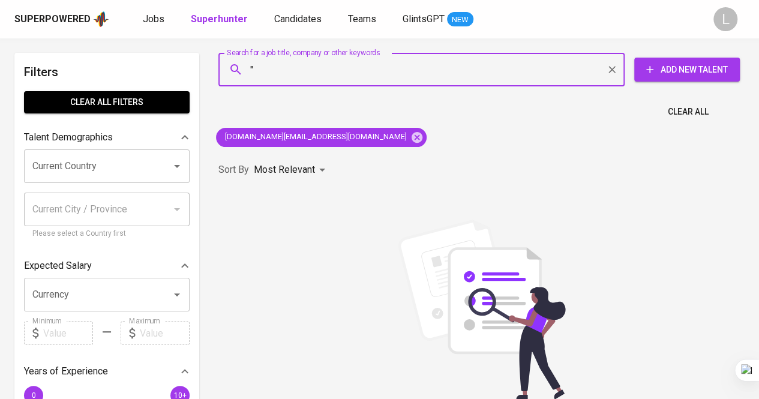
paste input "[PERSON_NAME]"
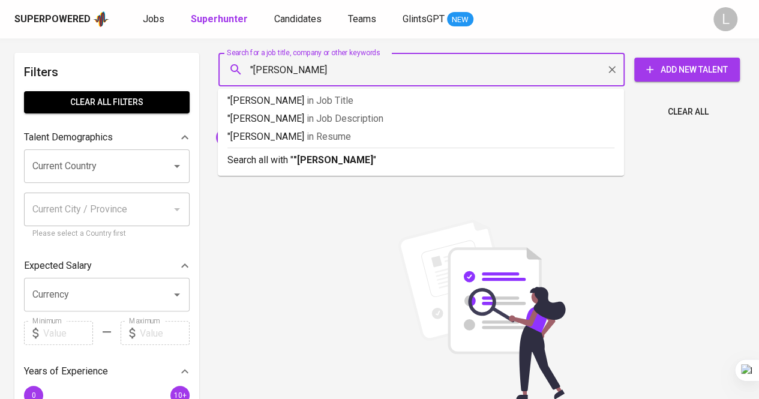
type input ""Juwita Sari""
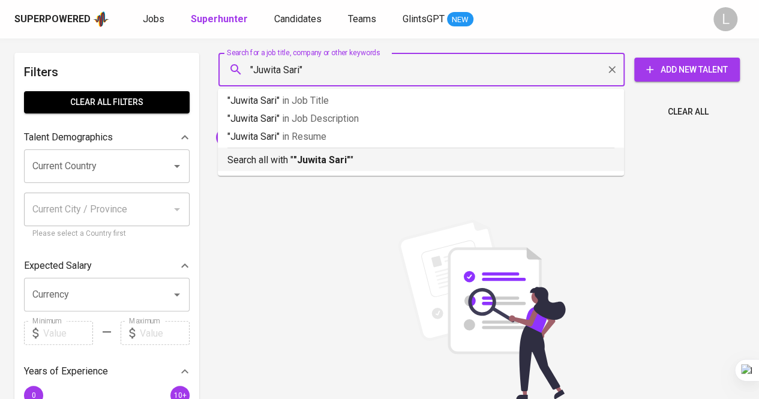
click at [305, 152] on div "Search all with " "Juwita Sari" "" at bounding box center [420, 158] width 387 height 20
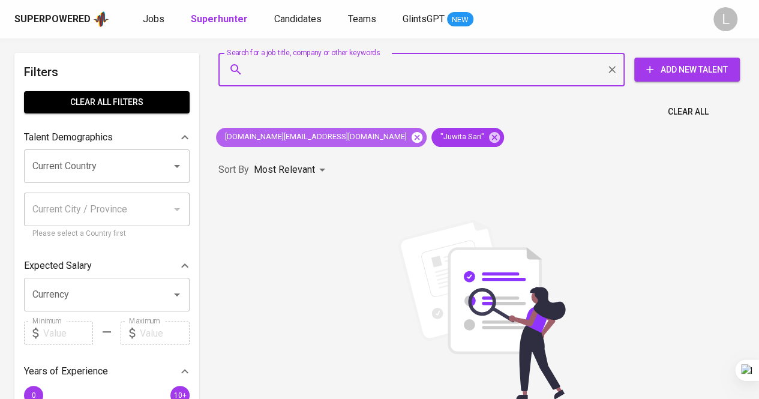
click at [412, 136] on icon at bounding box center [417, 136] width 11 height 11
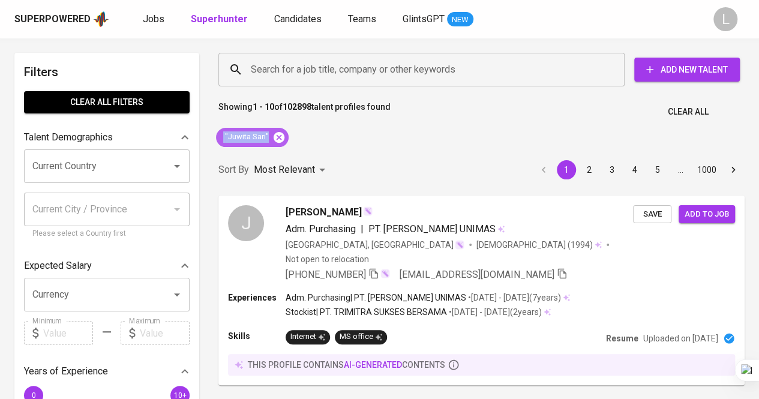
drag, startPoint x: 223, startPoint y: 135, endPoint x: 277, endPoint y: 133, distance: 54.1
click at [278, 134] on div ""Juwita Sari"" at bounding box center [252, 137] width 73 height 19
copy div ""Juwita Sari""
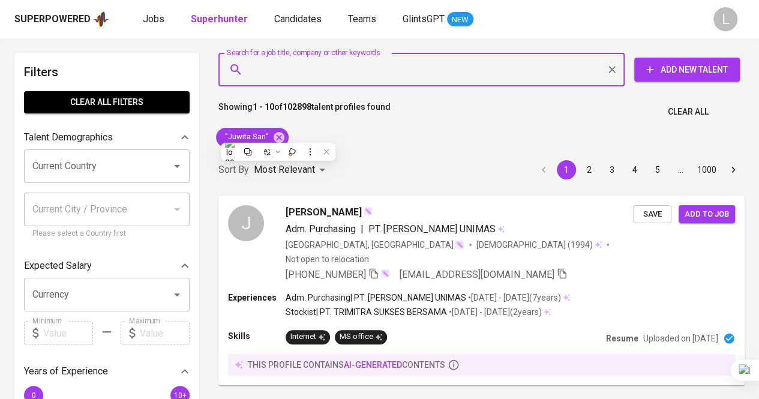
click at [293, 67] on input "Search for a job title, company or other keywords" at bounding box center [424, 69] width 353 height 23
paste input ""Juwita Sari""
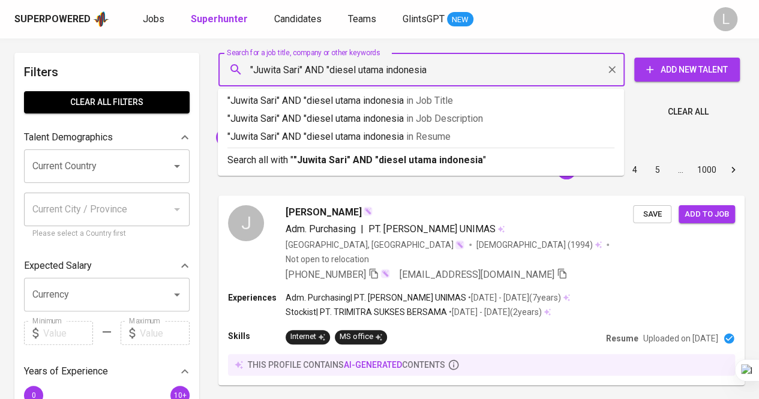
type input ""Juwita Sari" AND "diesel utama indonesia""
click at [329, 167] on p "Search all with " "Juwita Sari" AND "diesel utama indonesia" "" at bounding box center [420, 160] width 387 height 14
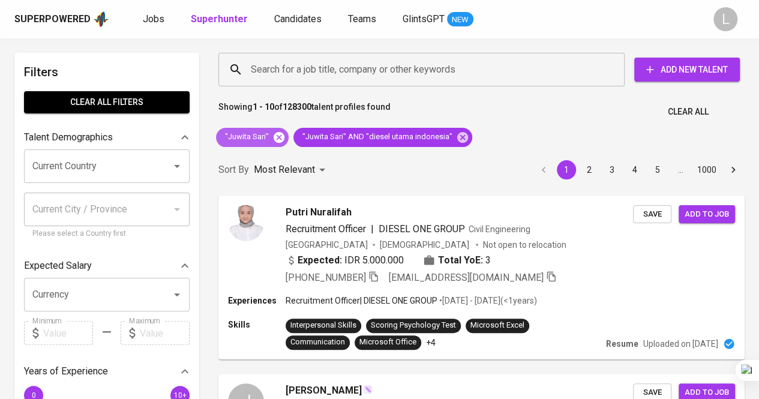
click at [284, 136] on icon at bounding box center [278, 137] width 13 height 13
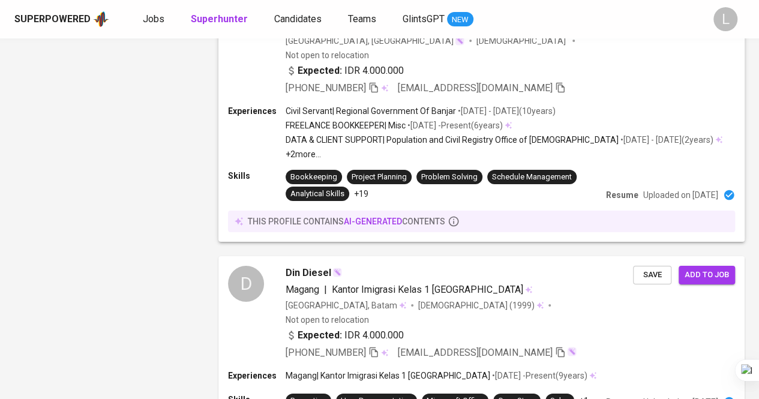
scroll to position [2107, 0]
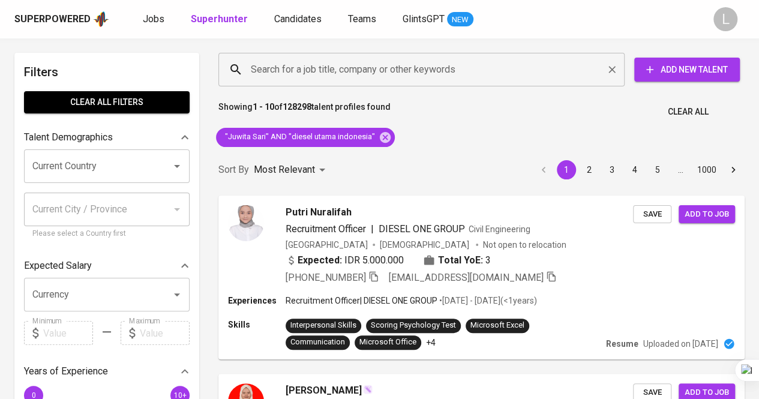
click at [393, 68] on input "Search for a job title, company or other keywords" at bounding box center [424, 69] width 353 height 23
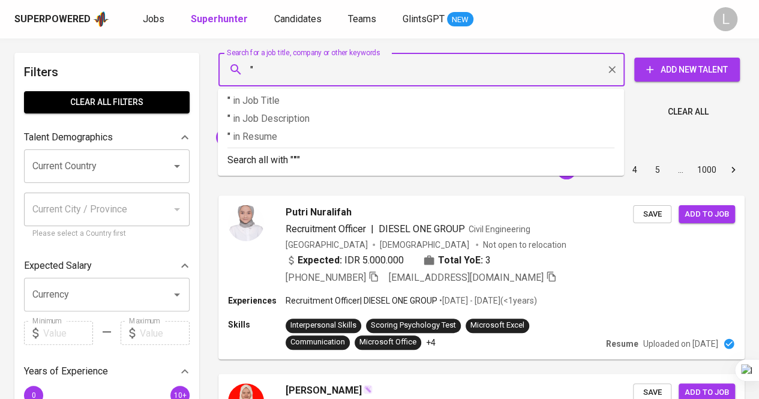
paste input "[PERSON_NAME]"
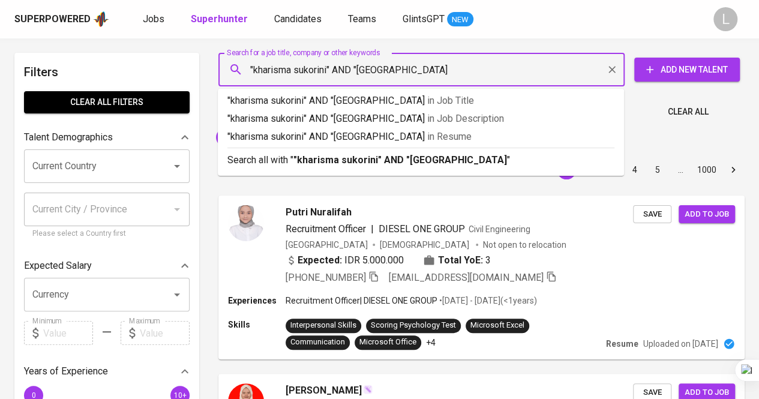
type input ""kharisma sukorini" AND "[GEOGRAPHIC_DATA]""
click at [431, 166] on b ""kharisma sukorini" AND "[GEOGRAPHIC_DATA]"" at bounding box center [401, 159] width 217 height 11
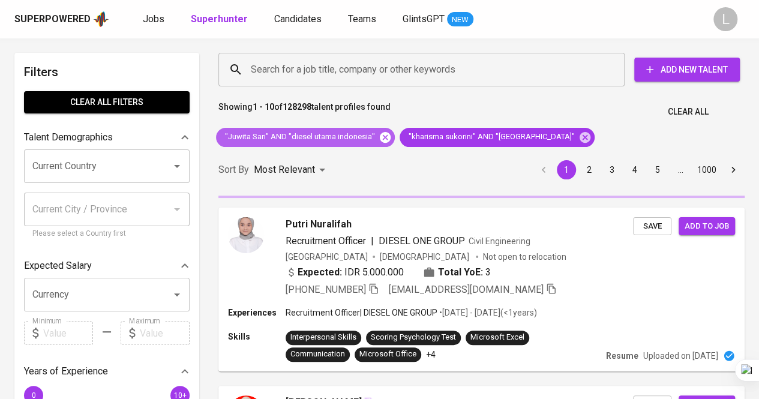
click at [380, 134] on icon at bounding box center [385, 136] width 11 height 11
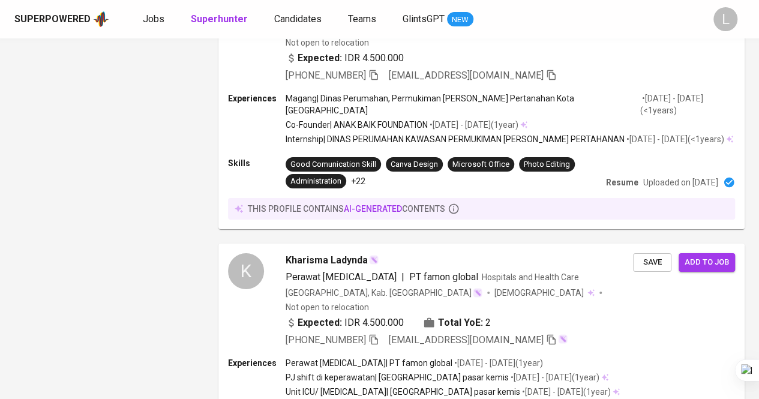
scroll to position [2314, 0]
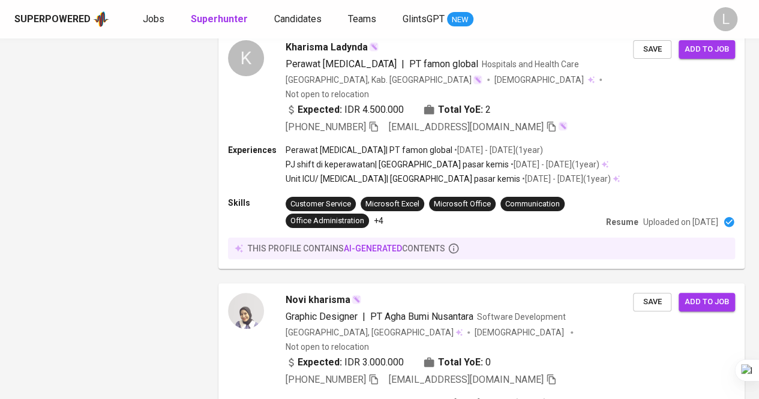
drag, startPoint x: 272, startPoint y: 344, endPoint x: 286, endPoint y: 319, distance: 28.5
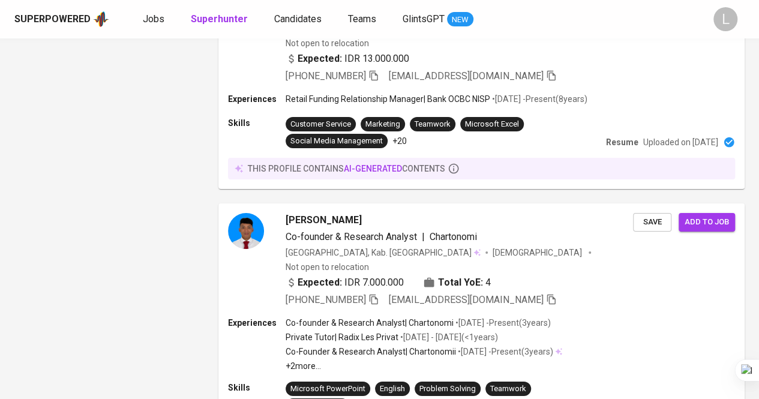
scroll to position [2085, 0]
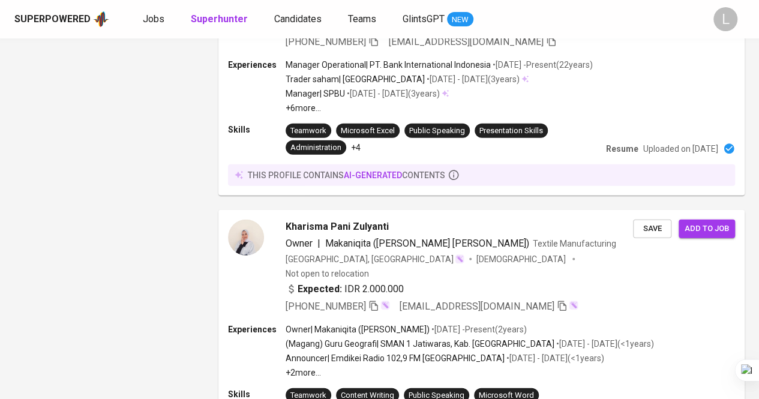
scroll to position [2092, 0]
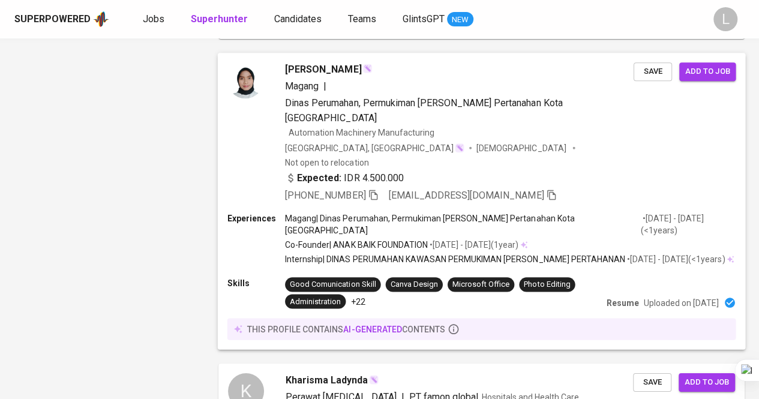
scroll to position [2281, 0]
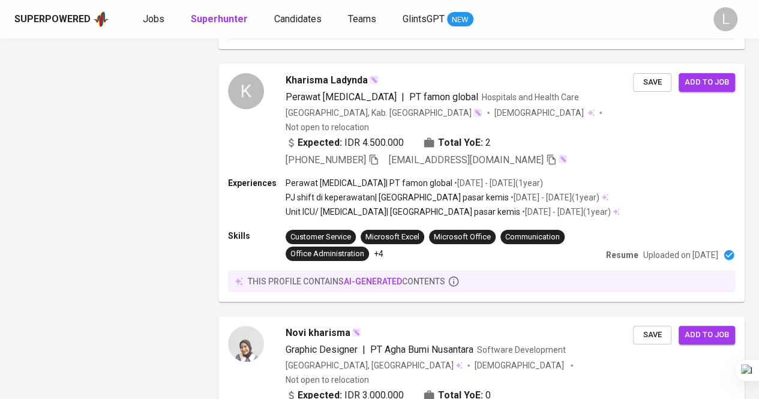
drag, startPoint x: 277, startPoint y: 379, endPoint x: 329, endPoint y: 164, distance: 220.4
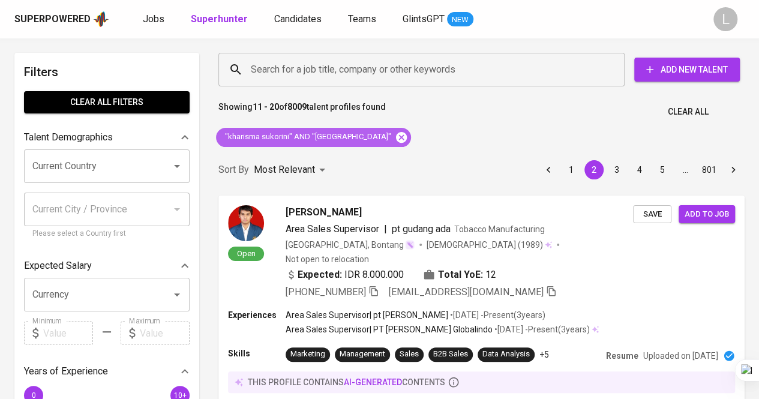
click at [406, 136] on icon at bounding box center [401, 137] width 13 height 13
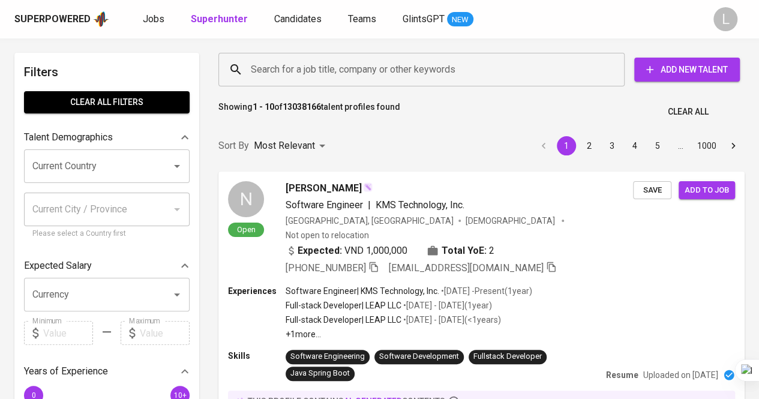
click at [387, 73] on input "Search for a job title, company or other keywords" at bounding box center [424, 69] width 353 height 23
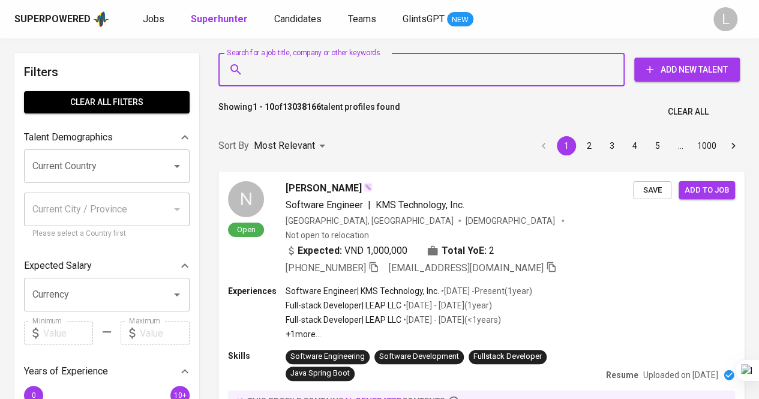
paste input "maesarohdede11@gmail.com"
type input "maesarohdede11@gmail.com"
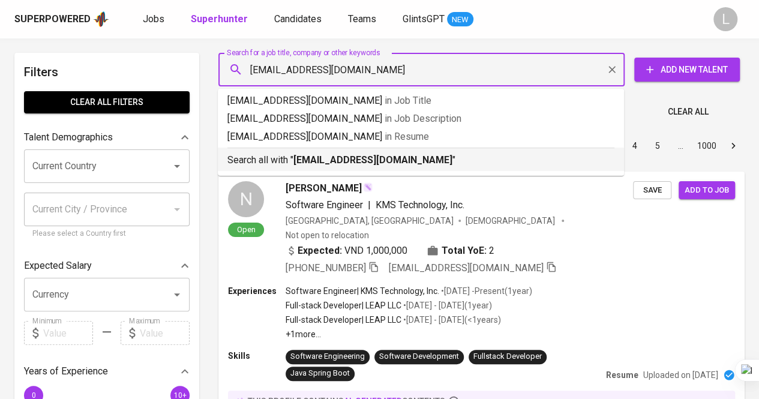
click at [364, 157] on b "maesarohdede11@gmail.com" at bounding box center [372, 159] width 159 height 11
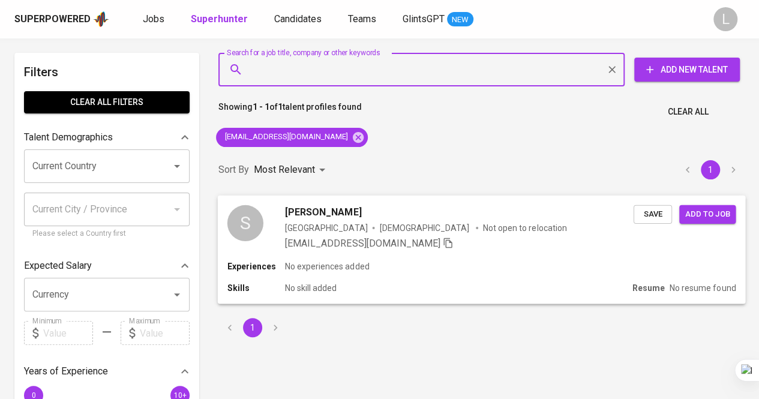
click at [360, 211] on span "Siti Dede Maesaroh" at bounding box center [323, 212] width 76 height 14
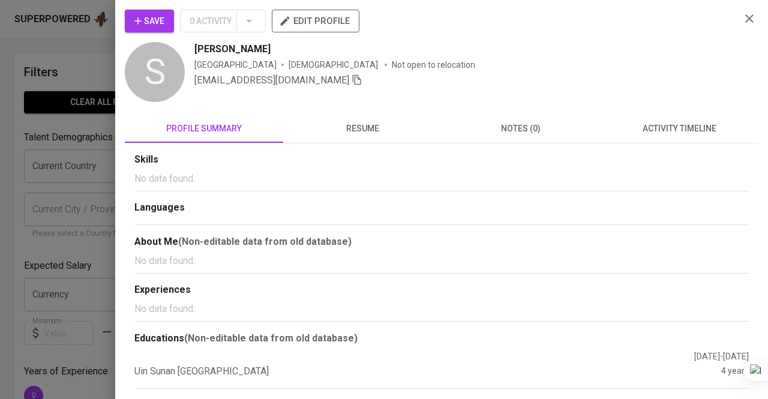
click at [361, 133] on span "resume" at bounding box center [362, 128] width 144 height 15
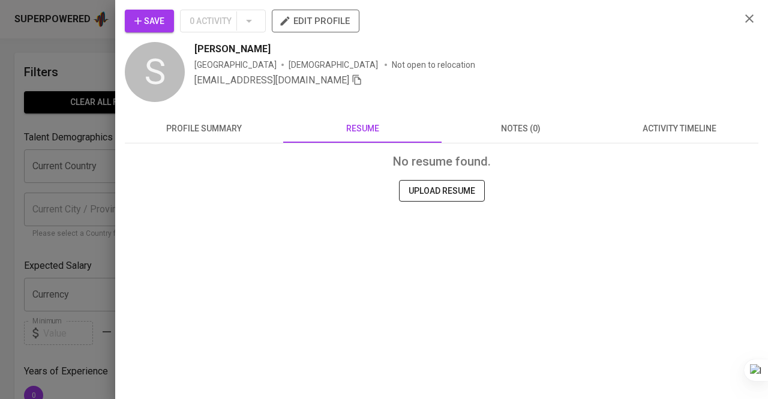
click at [261, 120] on button "profile summary" at bounding box center [204, 128] width 158 height 29
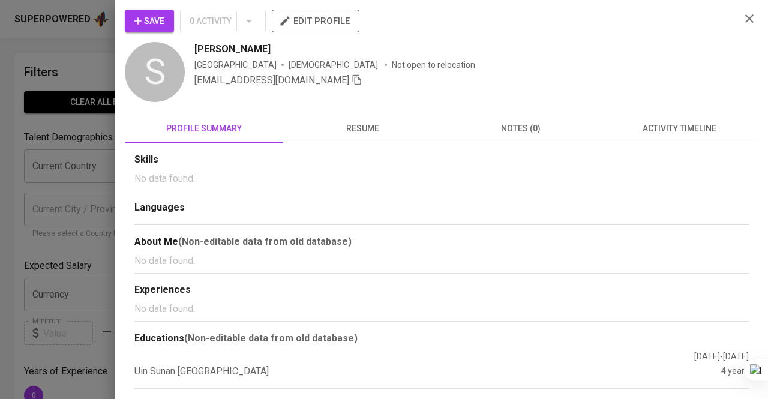
click at [41, 91] on div at bounding box center [384, 199] width 768 height 399
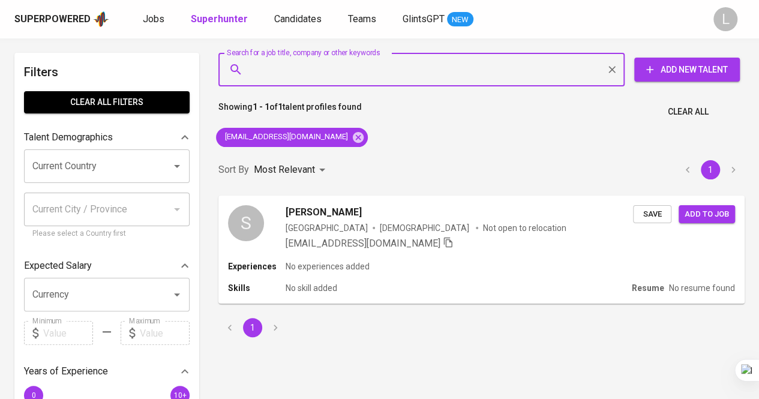
click at [322, 64] on input "Search for a job title, company or other keywords" at bounding box center [424, 69] width 353 height 23
paste input "faustinatbl@gmail.com"
type input "faustinatbl@gmail.com"
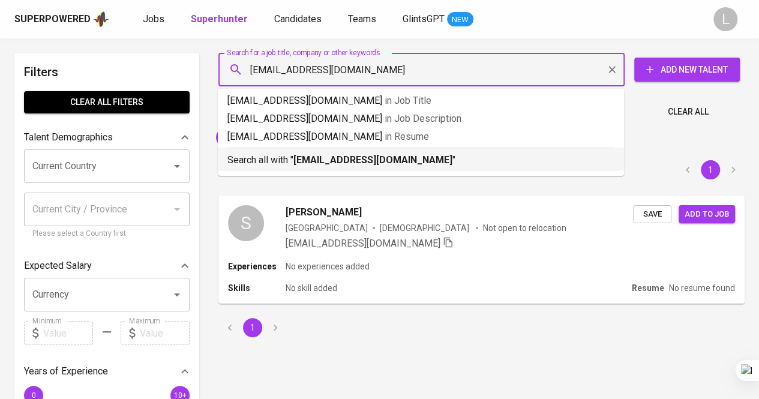
click at [383, 160] on b "faustinatbl@gmail.com" at bounding box center [372, 159] width 159 height 11
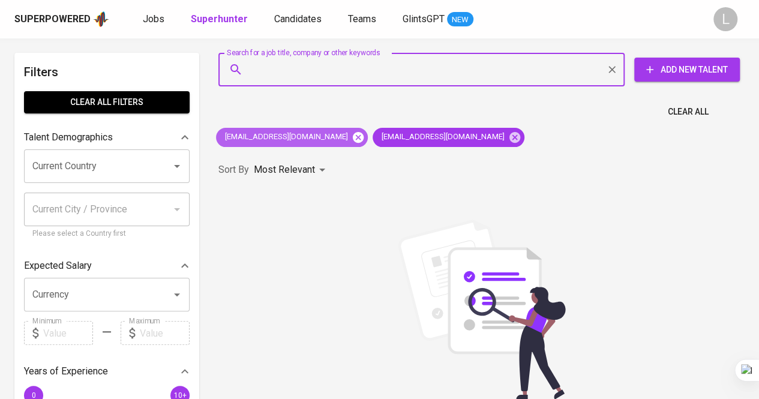
click at [353, 137] on icon at bounding box center [358, 136] width 11 height 11
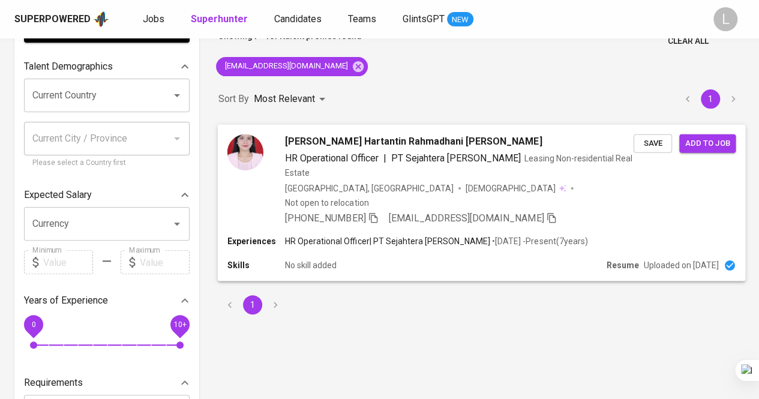
scroll to position [120, 0]
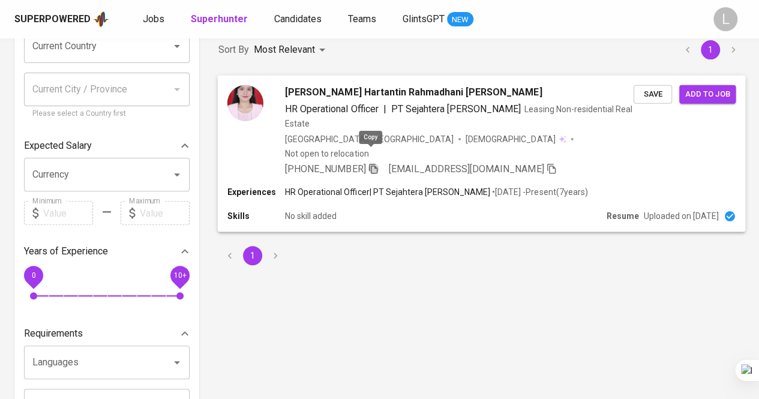
click at [368, 163] on icon "button" at bounding box center [373, 168] width 11 height 11
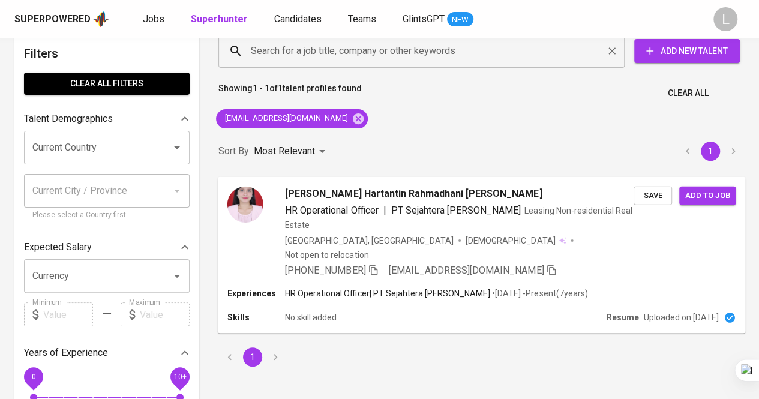
scroll to position [0, 0]
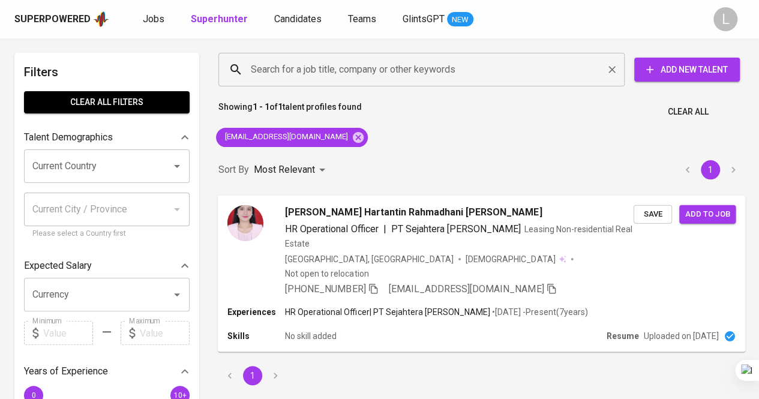
click at [380, 62] on input "Search for a job title, company or other keywords" at bounding box center [424, 69] width 353 height 23
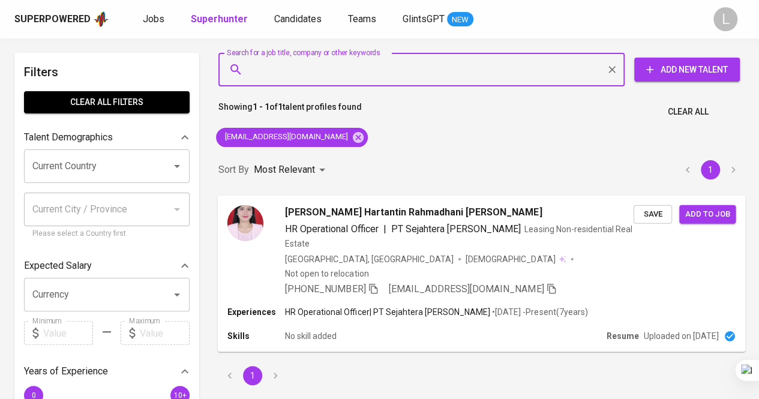
paste input "humaidialmasmed@gmail.com"
type input "humaidialmasmed@gmail.com"
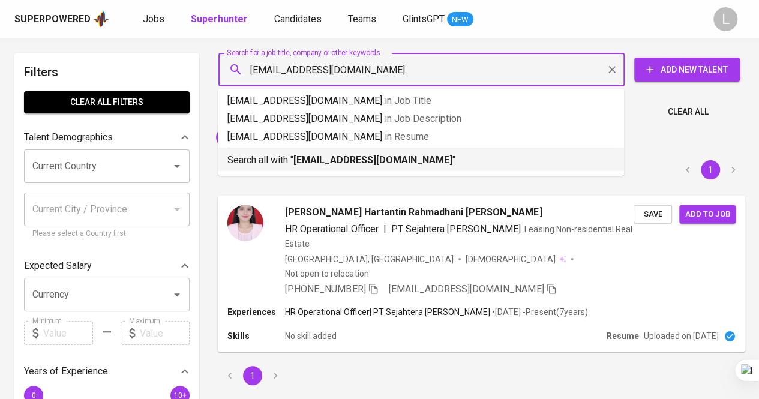
click at [328, 155] on b "humaidialmasmed@gmail.com" at bounding box center [372, 159] width 159 height 11
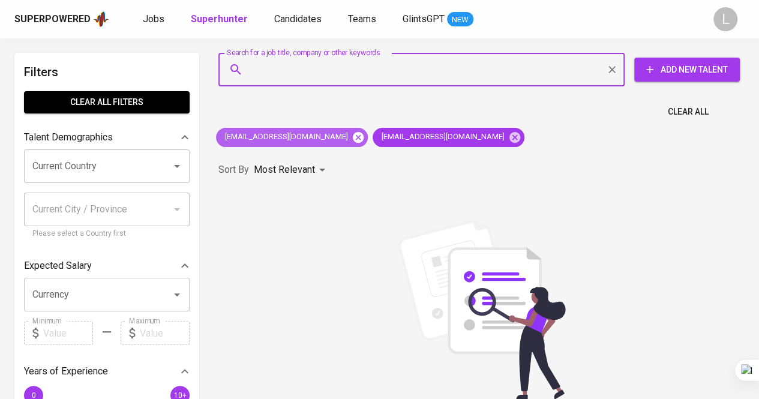
click at [352, 137] on icon at bounding box center [358, 137] width 13 height 13
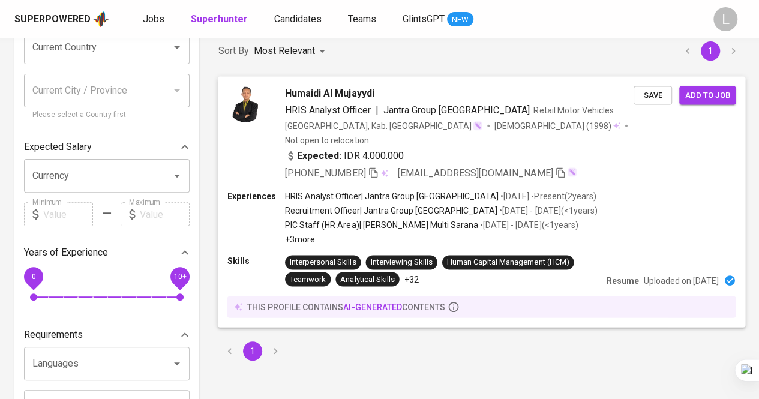
scroll to position [120, 0]
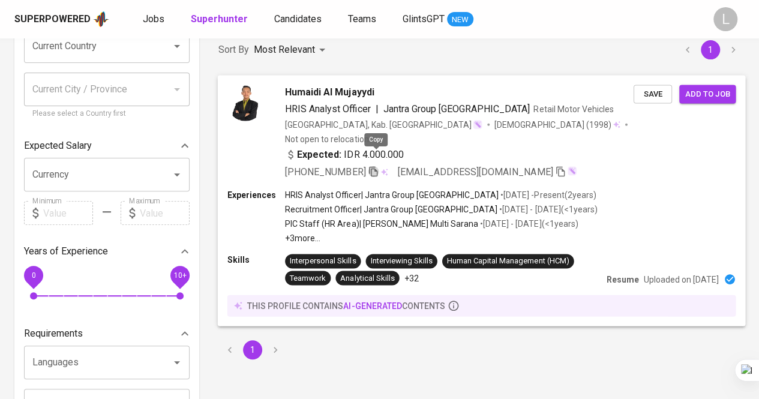
click at [375, 166] on icon "button" at bounding box center [373, 171] width 11 height 11
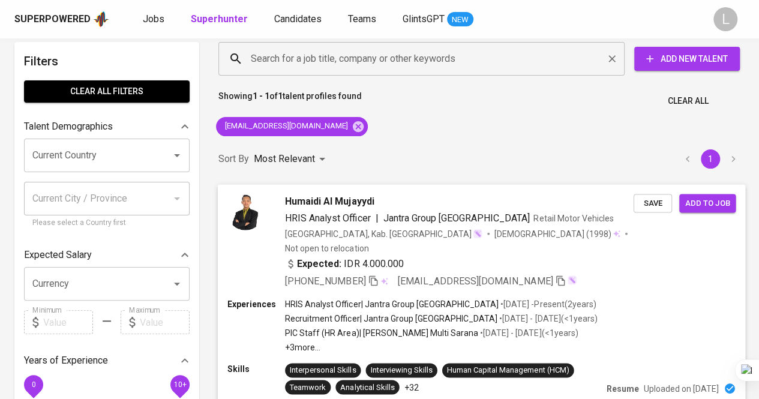
scroll to position [0, 0]
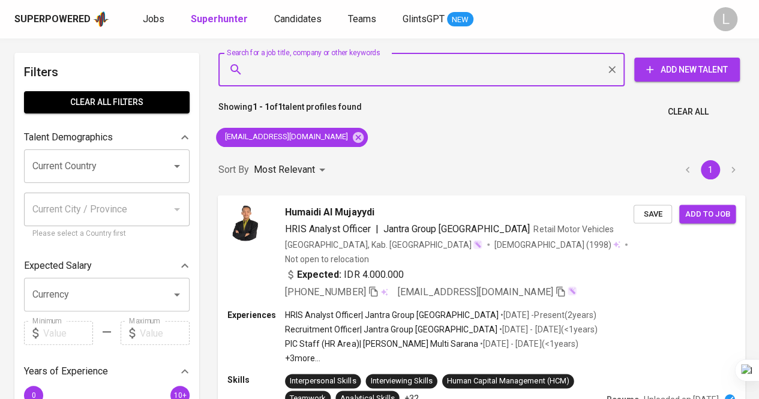
click at [397, 70] on input "Search for a job title, company or other keywords" at bounding box center [424, 69] width 353 height 23
paste input "Humaidi Al Mujayydi"
type input "Humaidi Al Mujayydi"
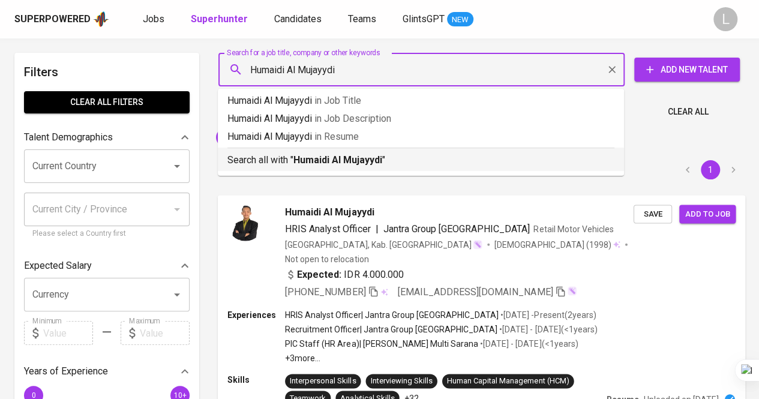
click at [368, 158] on b "Humaidi Al Mujayydi" at bounding box center [337, 159] width 89 height 11
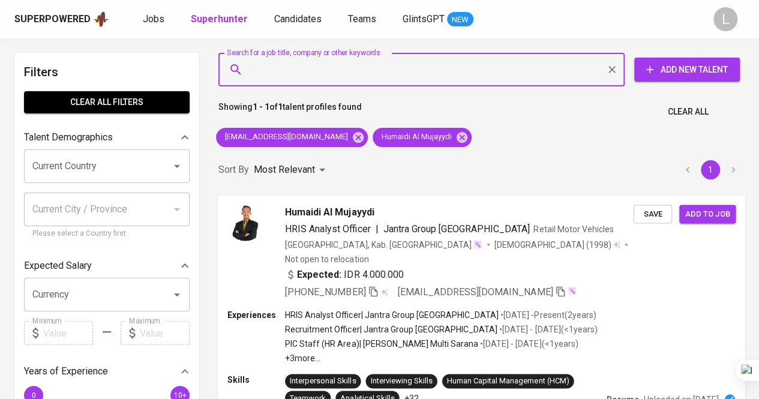
paste input "[EMAIL_ADDRESS][DOMAIN_NAME]"
type input "[EMAIL_ADDRESS][DOMAIN_NAME]"
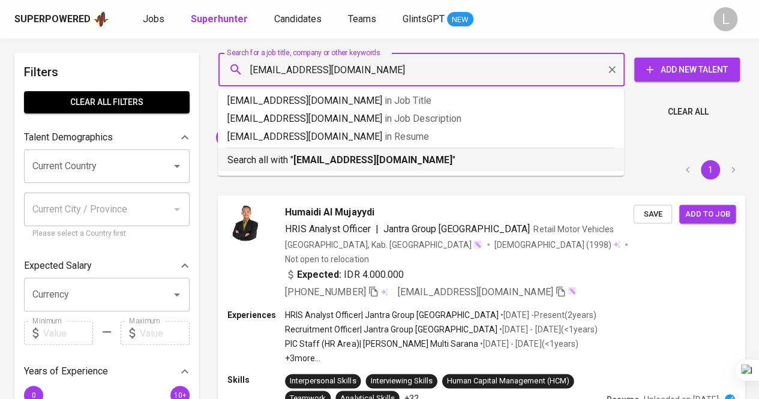
click at [387, 161] on b "[EMAIL_ADDRESS][DOMAIN_NAME]" at bounding box center [372, 159] width 159 height 11
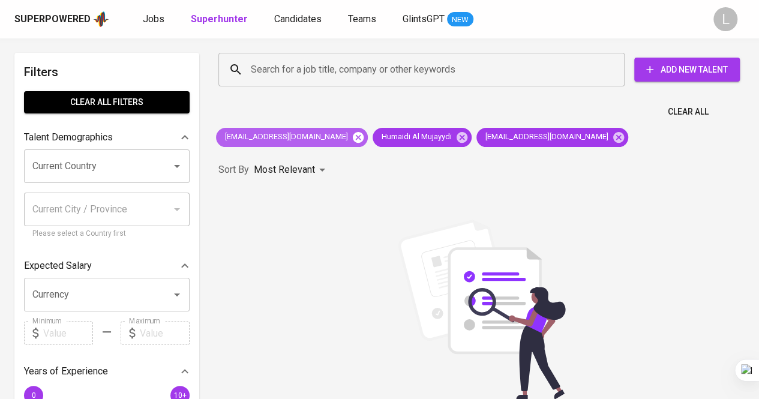
click at [353, 133] on icon at bounding box center [358, 136] width 11 height 11
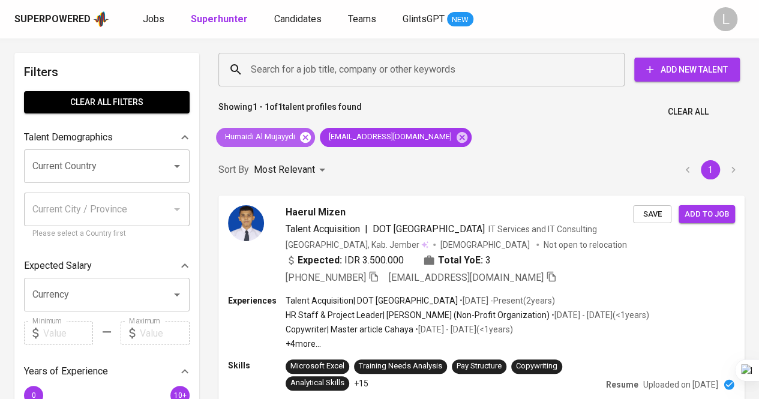
click at [307, 134] on icon at bounding box center [305, 136] width 11 height 11
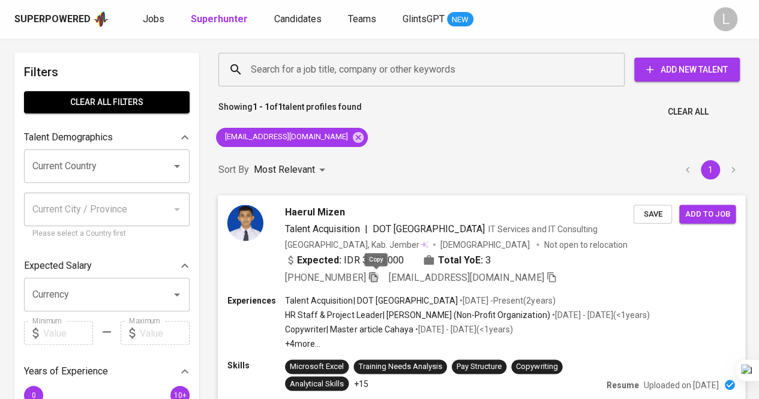
click at [374, 279] on icon "button" at bounding box center [373, 277] width 8 height 10
